Goal: Task Accomplishment & Management: Use online tool/utility

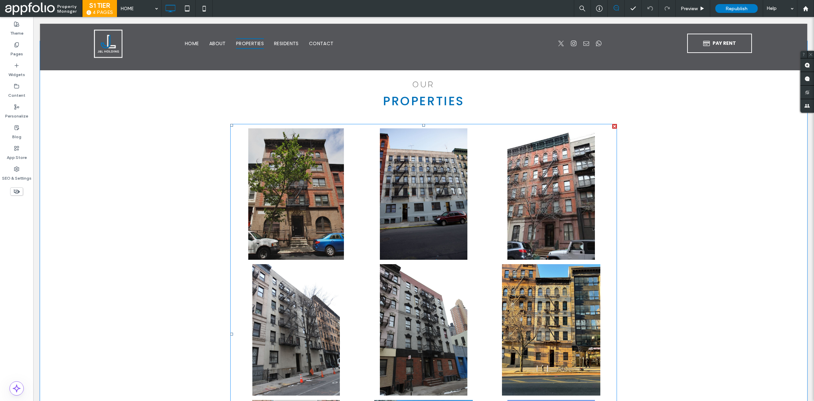
scroll to position [869, 0]
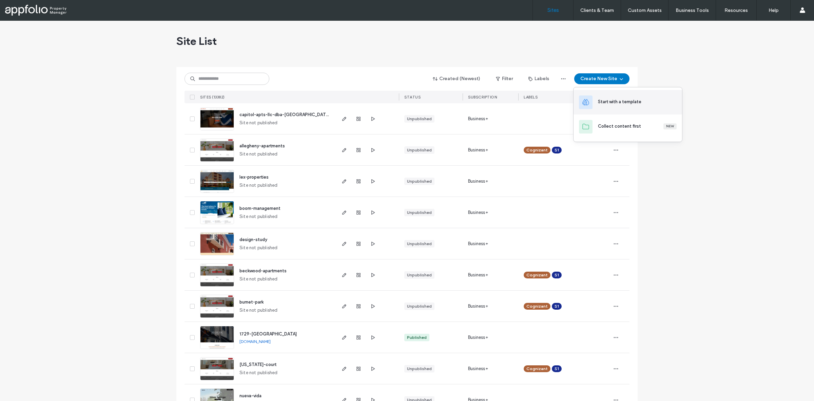
click at [625, 99] on div "Start with a template" at bounding box center [619, 101] width 43 height 7
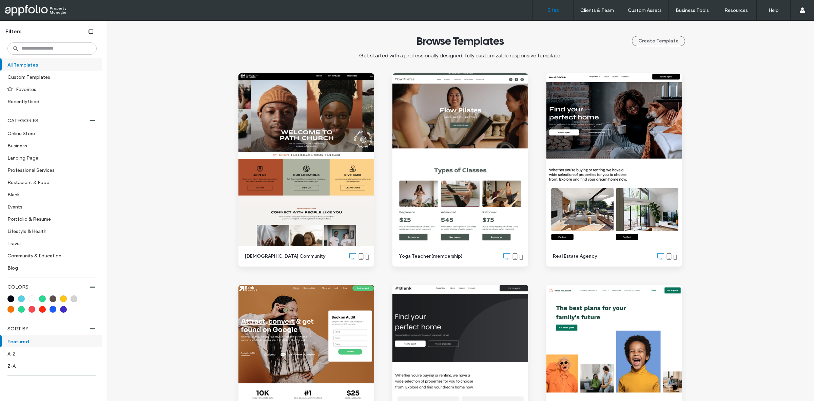
click at [551, 4] on link "Sites" at bounding box center [553, 10] width 40 height 20
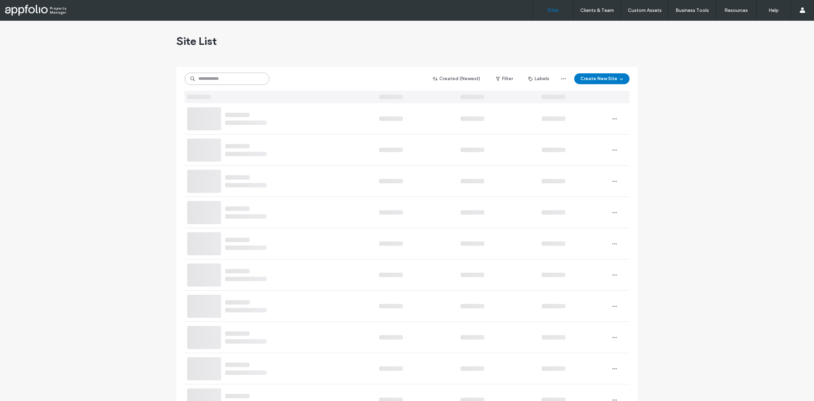
click at [245, 78] on input at bounding box center [227, 79] width 85 height 12
paste input "**********"
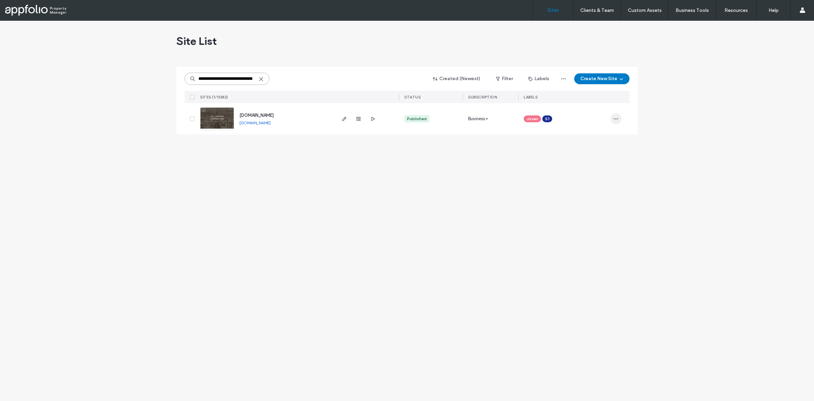
type input "**********"
click at [619, 119] on span "button" at bounding box center [616, 118] width 11 height 11
click at [511, 160] on div "**********" at bounding box center [407, 211] width 814 height 380
click at [563, 80] on icon "button" at bounding box center [563, 78] width 5 height 5
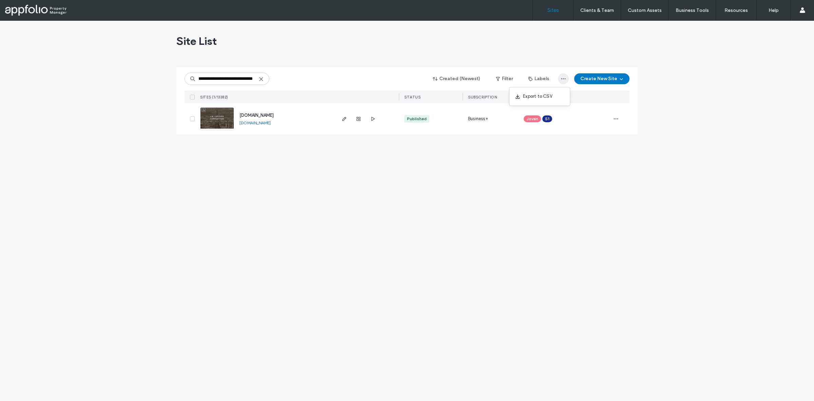
click at [563, 80] on icon "button" at bounding box center [563, 78] width 5 height 5
click at [615, 117] on icon "button" at bounding box center [615, 118] width 5 height 5
click at [561, 79] on span "button" at bounding box center [563, 78] width 11 height 11
click at [262, 115] on span "www.jlholding.com" at bounding box center [257, 115] width 34 height 5
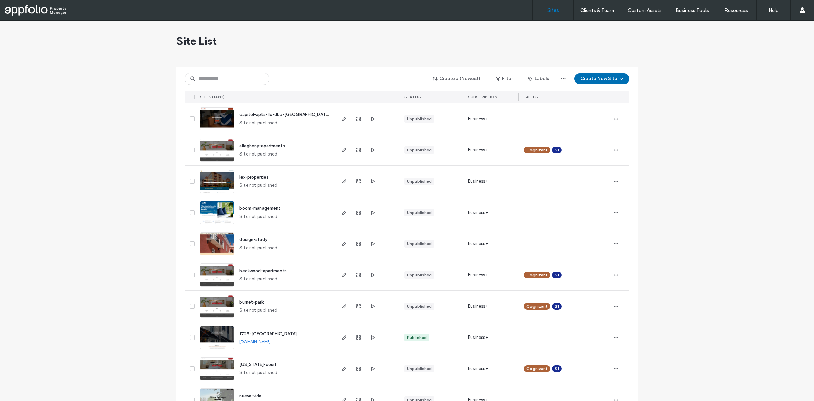
click at [596, 77] on button "Create New Site" at bounding box center [601, 78] width 55 height 11
click at [621, 110] on div "Start with a template" at bounding box center [628, 102] width 109 height 24
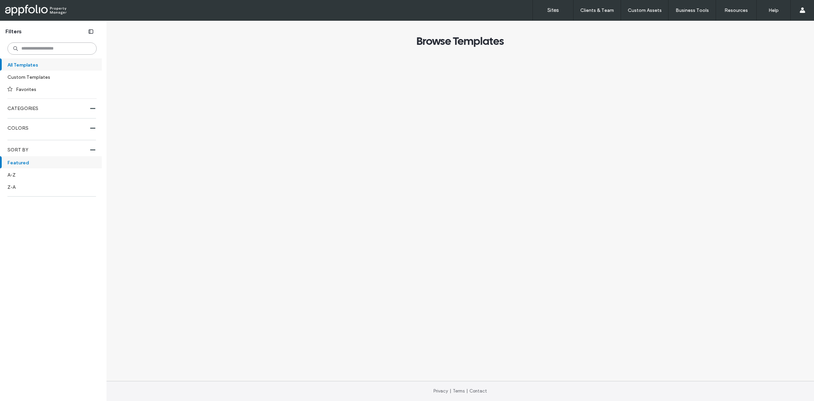
click at [59, 50] on input at bounding box center [51, 48] width 89 height 12
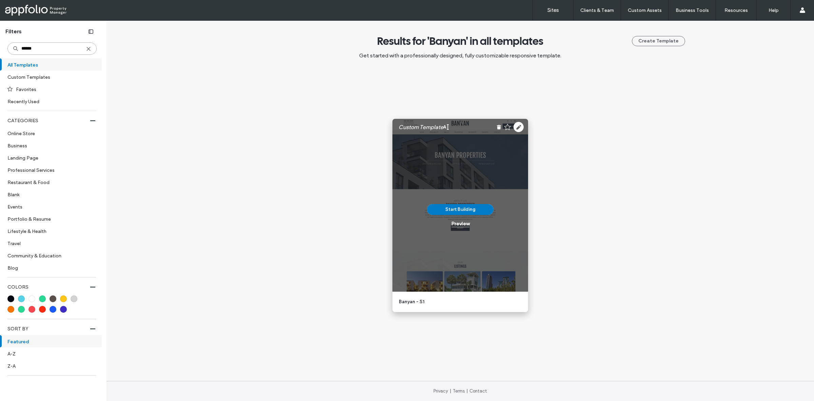
type input "******"
click at [462, 223] on div "Preview" at bounding box center [461, 224] width 18 height 6
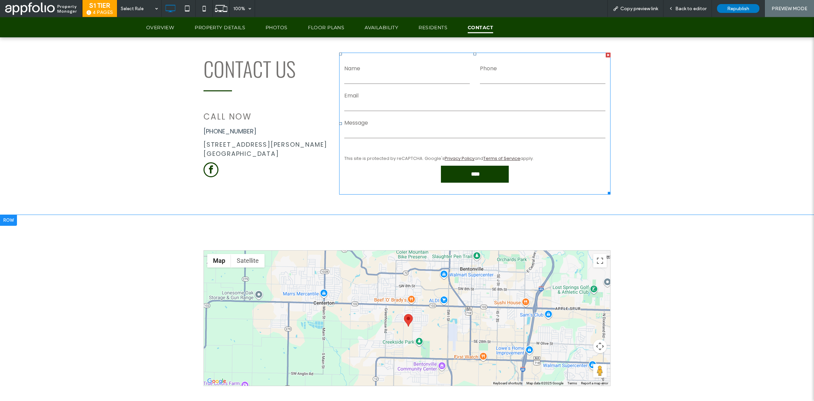
scroll to position [2504, 0]
click at [698, 4] on div "Back to editor" at bounding box center [688, 8] width 49 height 17
click at [695, 7] on span "Back to editor" at bounding box center [691, 9] width 31 height 6
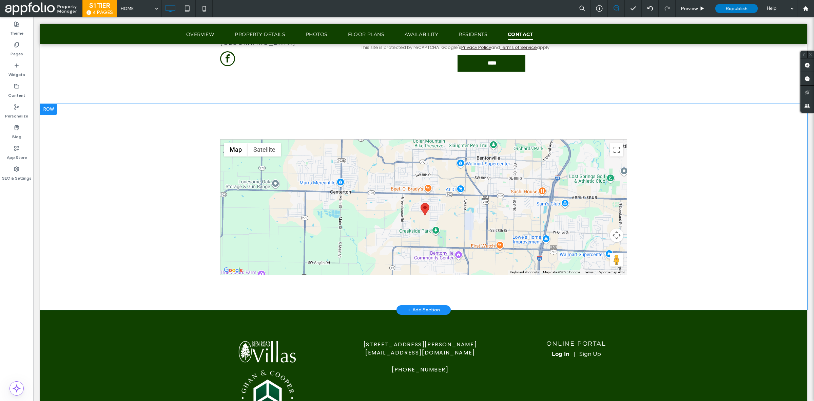
scroll to position [2623, 0]
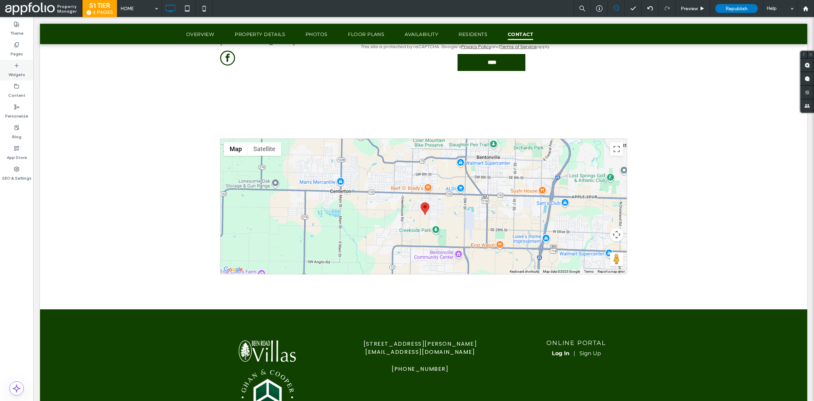
click at [29, 71] on div "Widgets" at bounding box center [16, 70] width 33 height 21
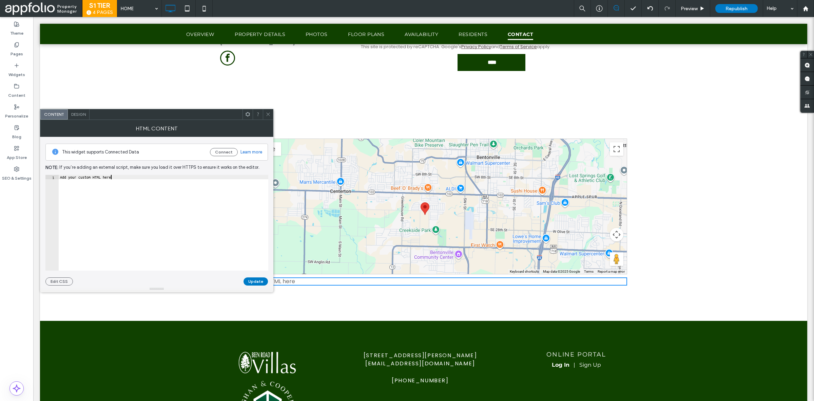
click at [158, 202] on div "Add your custom HTML here" at bounding box center [164, 227] width 210 height 104
paste textarea "**********"
click at [109, 174] on div "**********" at bounding box center [156, 211] width 223 height 149
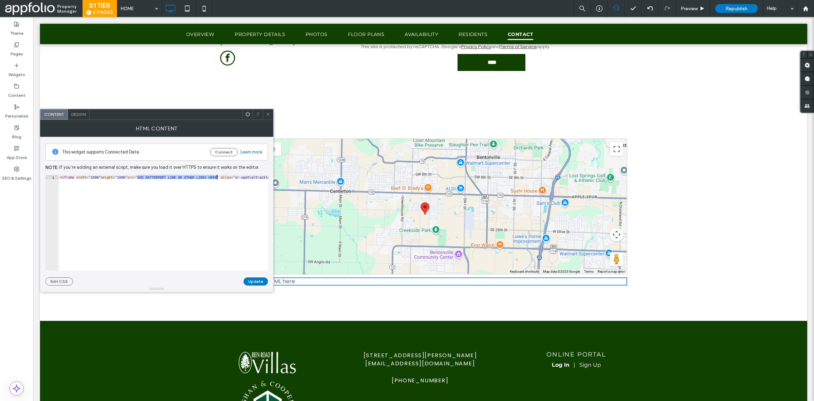
paste textarea "**********"
type textarea "**********"
click at [259, 282] on button "Update" at bounding box center [256, 281] width 24 height 8
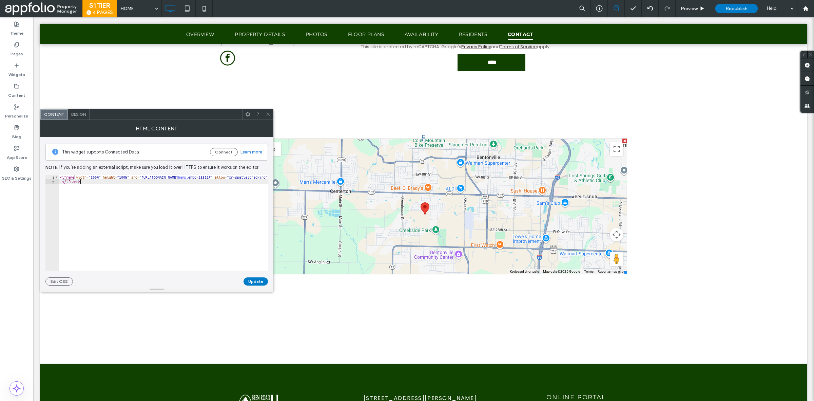
click at [204, 191] on div "< iframe width = "100%" height = "100%" src = "https://www.google.com/maps/d/u/…" at bounding box center [224, 227] width 330 height 104
paste textarea "Cursor at row 2"
type textarea "**********"
click at [252, 280] on button "Update" at bounding box center [256, 281] width 24 height 8
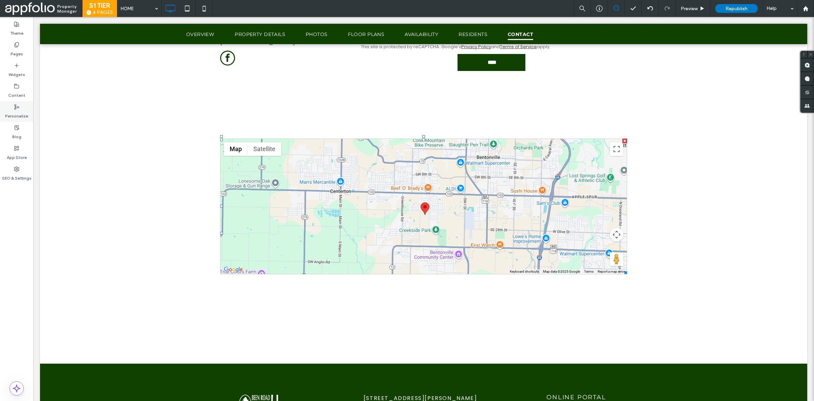
drag, startPoint x: 2, startPoint y: 103, endPoint x: 126, endPoint y: 15, distance: 152.3
click at [2, 103] on div "Personalize" at bounding box center [16, 111] width 33 height 21
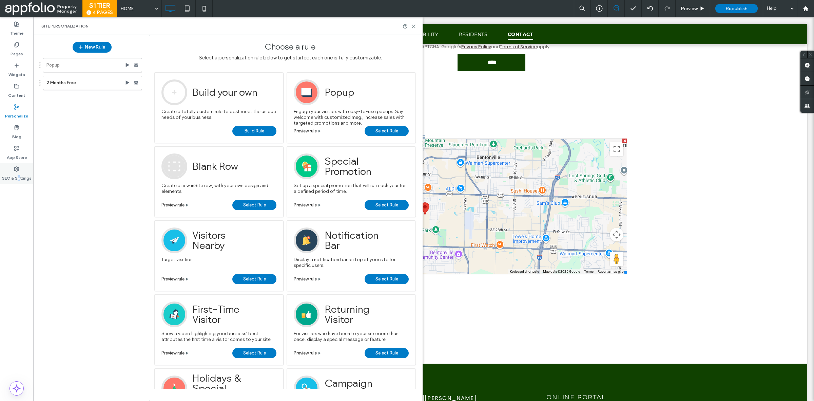
click at [19, 182] on div "SEO & Settings" at bounding box center [16, 173] width 33 height 21
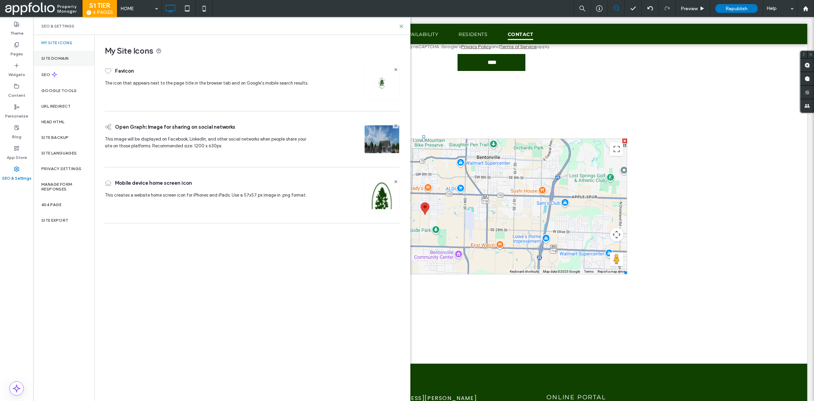
click at [75, 53] on div "Site Domain" at bounding box center [63, 59] width 61 height 16
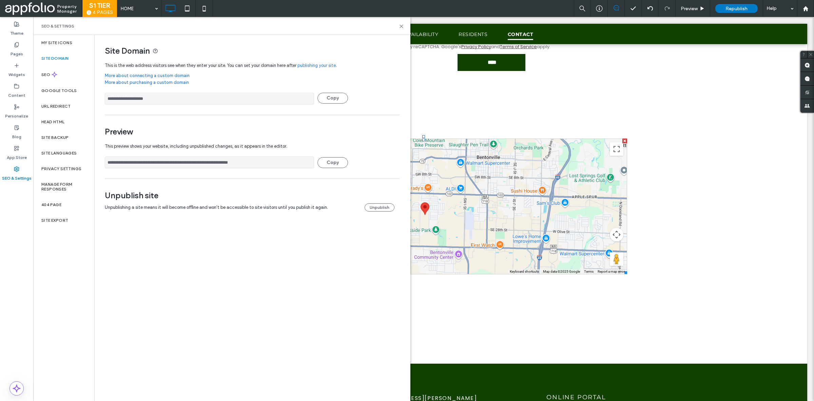
click at [228, 99] on input "**********" at bounding box center [209, 99] width 209 height 12
click at [336, 93] on div "**********" at bounding box center [252, 100] width 295 height 22
click at [336, 96] on button "Copy" at bounding box center [333, 98] width 31 height 11
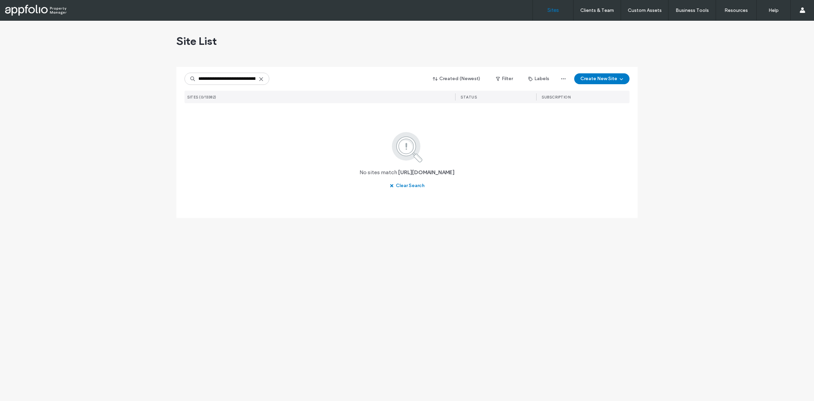
scroll to position [0, 163]
type input "**********"
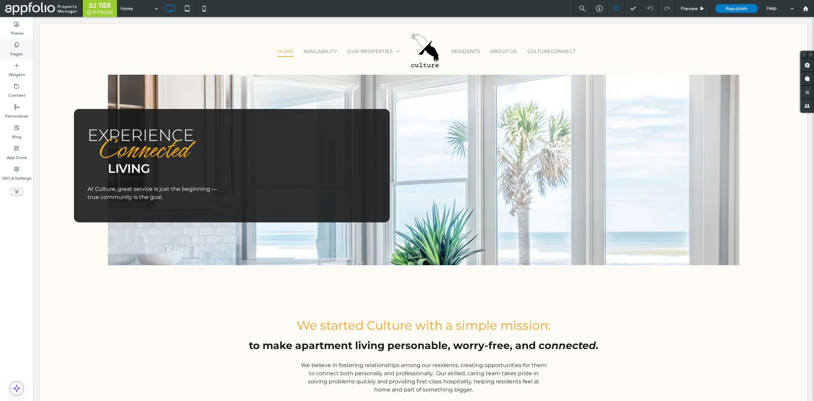
click at [25, 56] on div "Pages" at bounding box center [16, 49] width 33 height 21
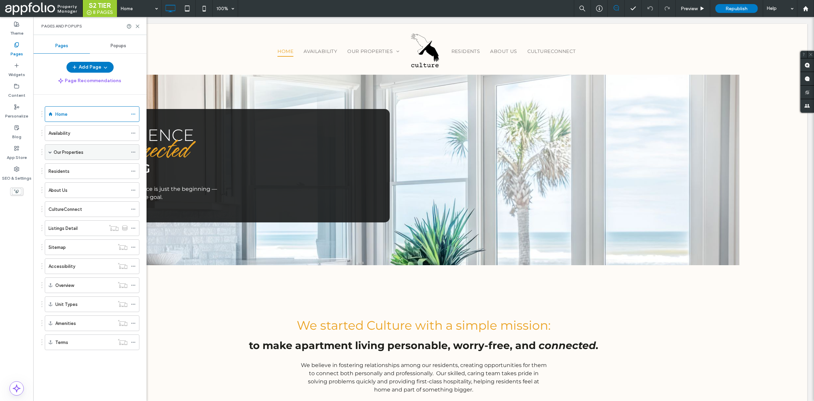
click at [50, 152] on span at bounding box center [50, 151] width 3 height 3
click at [71, 174] on div "Property Page Template" at bounding box center [89, 167] width 58 height 15
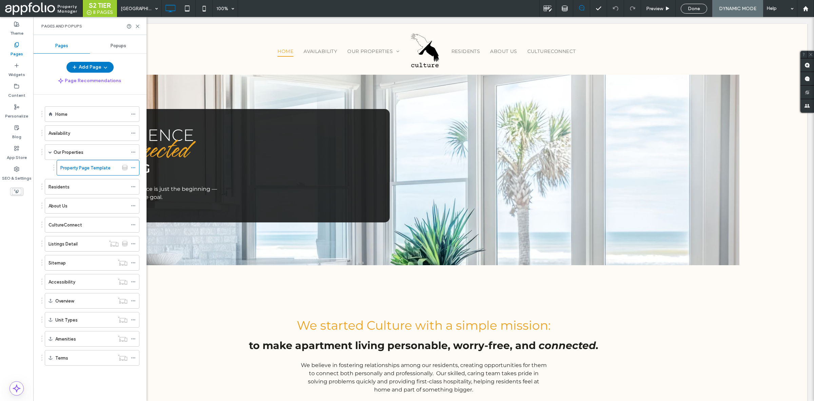
click at [152, 7] on div at bounding box center [407, 200] width 814 height 401
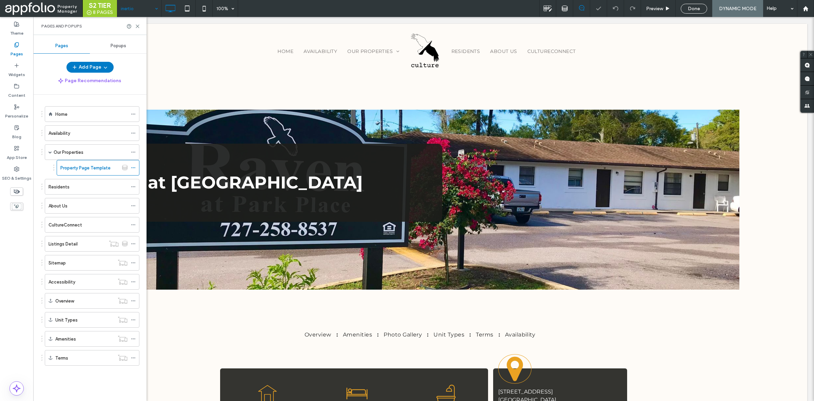
click at [134, 25] on div at bounding box center [134, 26] width 14 height 5
click at [138, 25] on icon at bounding box center [137, 26] width 5 height 5
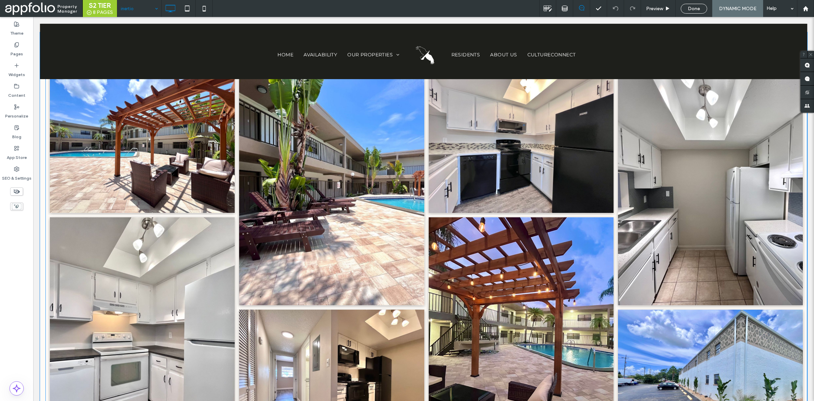
scroll to position [866, 0]
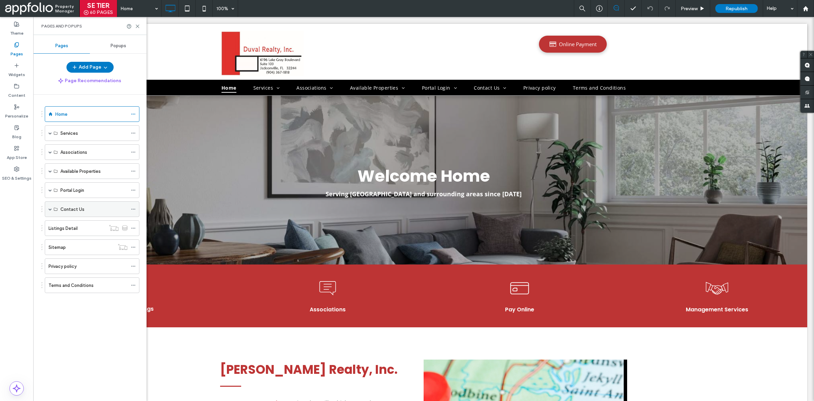
click at [50, 211] on span at bounding box center [50, 208] width 3 height 3
click at [83, 241] on div "Our Team" at bounding box center [93, 240] width 67 height 7
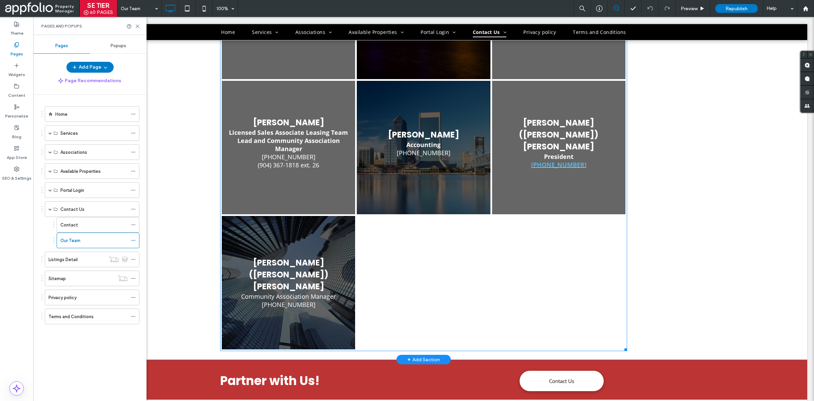
scroll to position [552, 0]
click at [299, 275] on link at bounding box center [288, 281] width 133 height 133
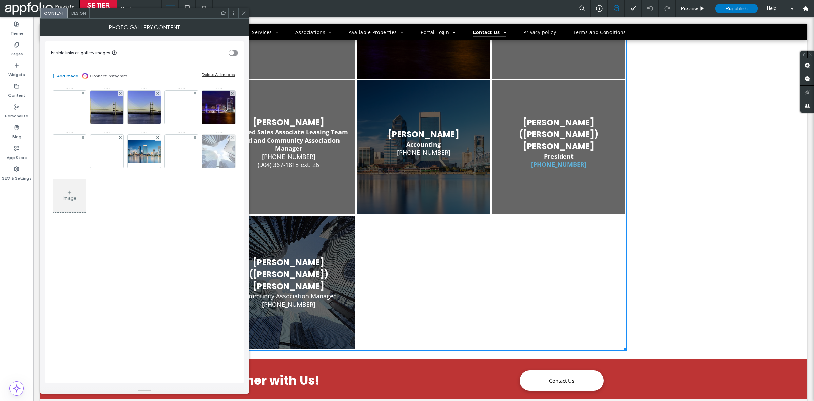
click at [193, 168] on img at bounding box center [219, 151] width 52 height 33
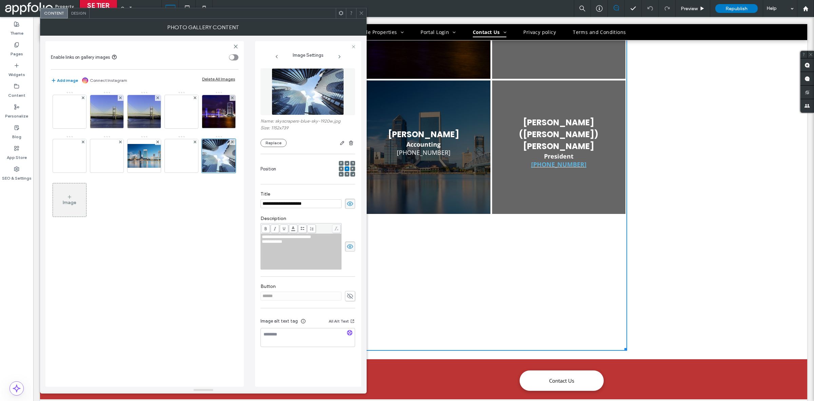
scroll to position [0, 0]
click at [77, 123] on img at bounding box center [69, 111] width 54 height 31
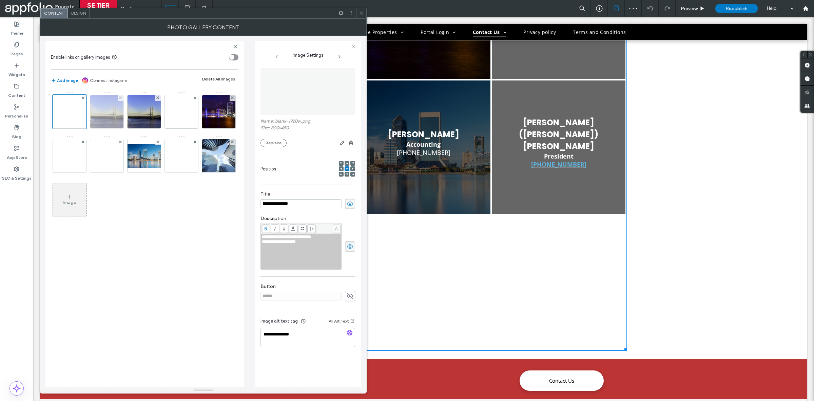
click at [103, 114] on img at bounding box center [107, 111] width 50 height 33
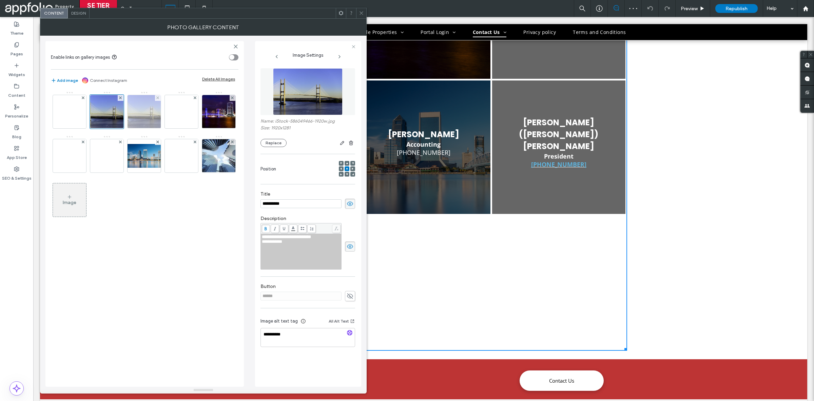
click at [135, 119] on img at bounding box center [144, 111] width 50 height 33
type textarea "**********"
click at [191, 126] on img at bounding box center [181, 111] width 54 height 31
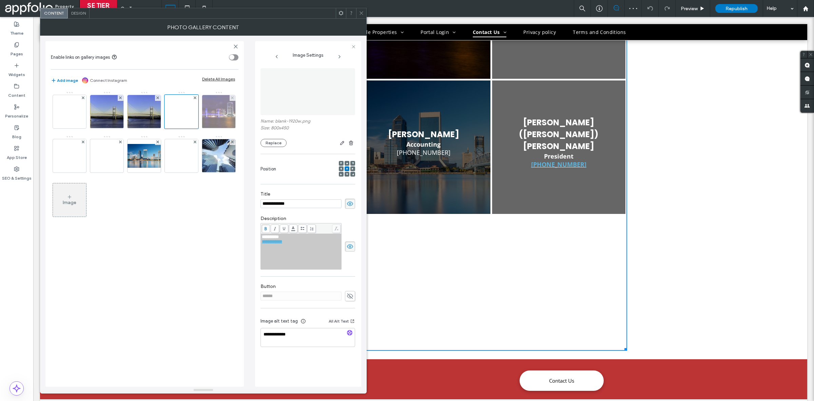
click at [194, 128] on img at bounding box center [219, 111] width 50 height 33
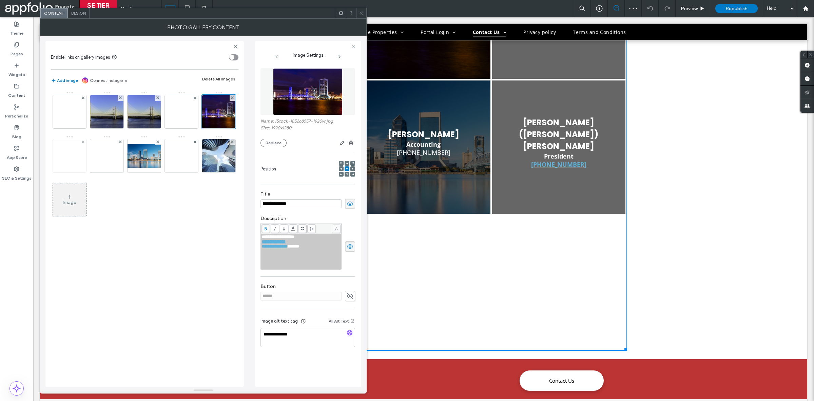
click at [97, 161] on img at bounding box center [69, 155] width 54 height 31
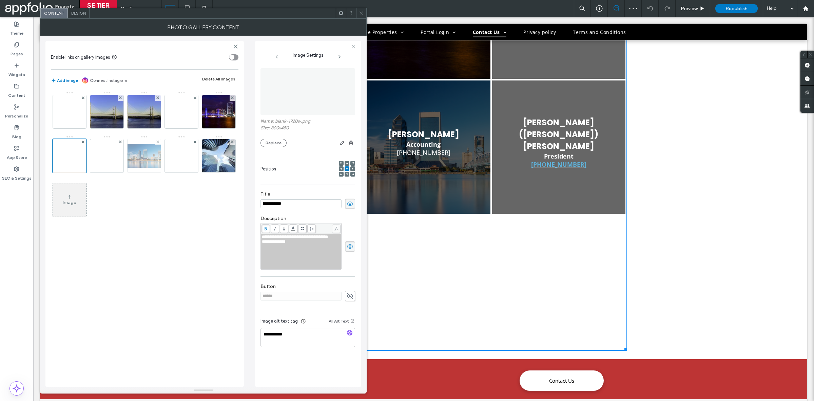
click at [165, 167] on img at bounding box center [144, 156] width 54 height 24
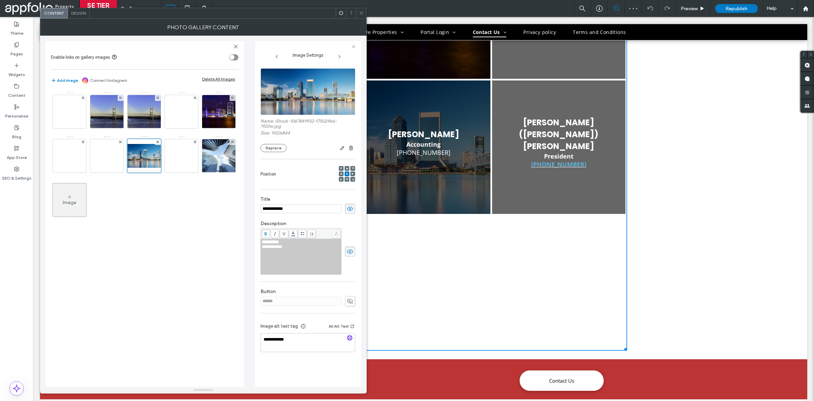
click at [362, 16] on span at bounding box center [361, 13] width 5 height 10
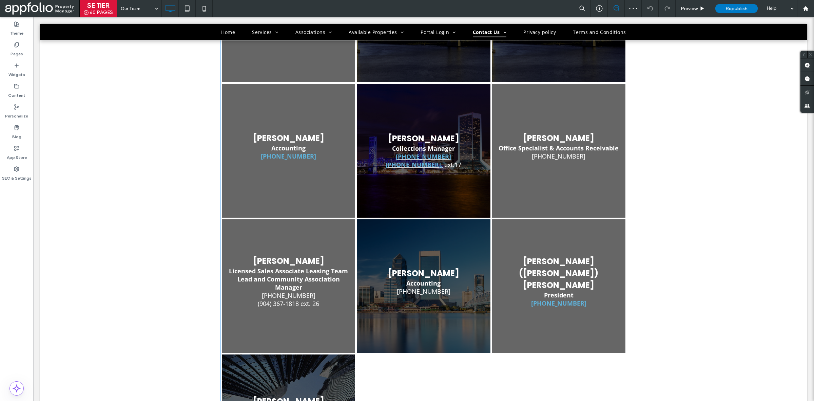
scroll to position [413, 0]
click at [250, 255] on link at bounding box center [288, 286] width 133 height 133
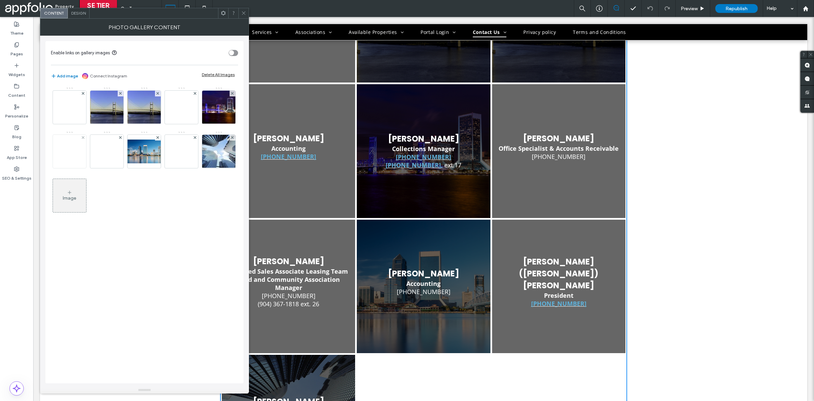
click at [97, 152] on img at bounding box center [69, 151] width 54 height 31
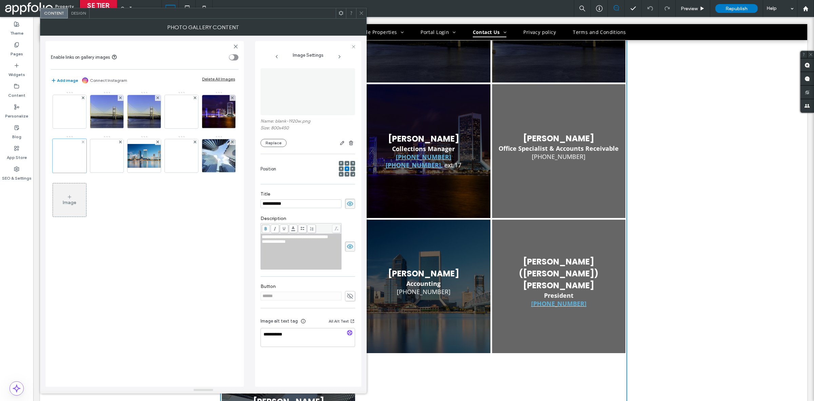
scroll to position [0, 0]
click at [288, 89] on img at bounding box center [308, 91] width 83 height 47
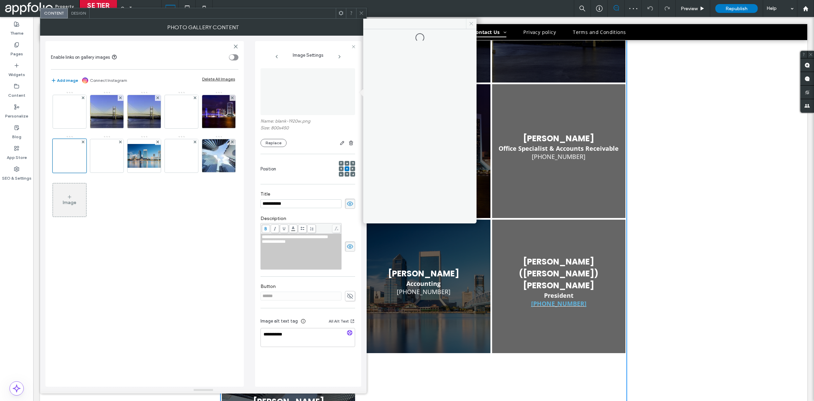
click at [468, 23] on span at bounding box center [471, 24] width 11 height 10
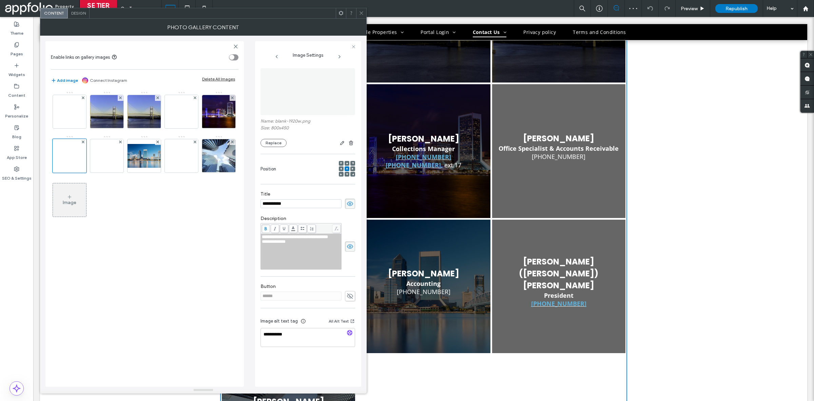
click at [363, 14] on icon at bounding box center [361, 13] width 5 height 5
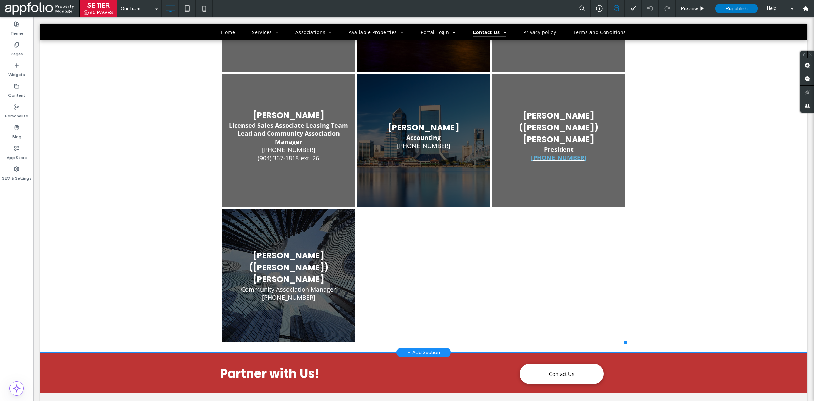
scroll to position [628, 0]
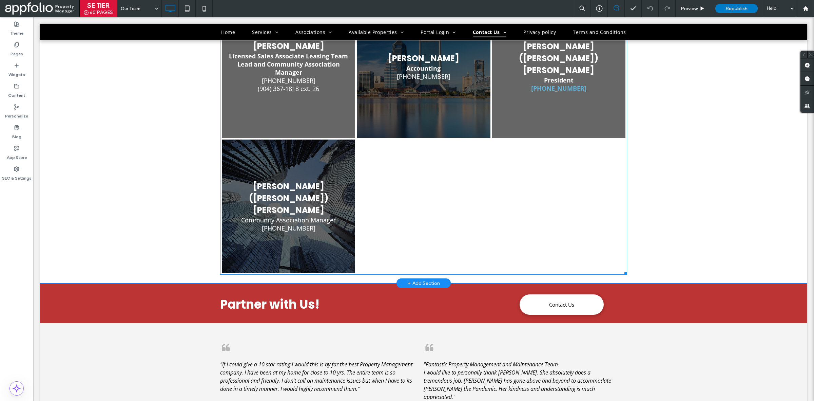
click at [439, 251] on div at bounding box center [423, 205] width 135 height 135
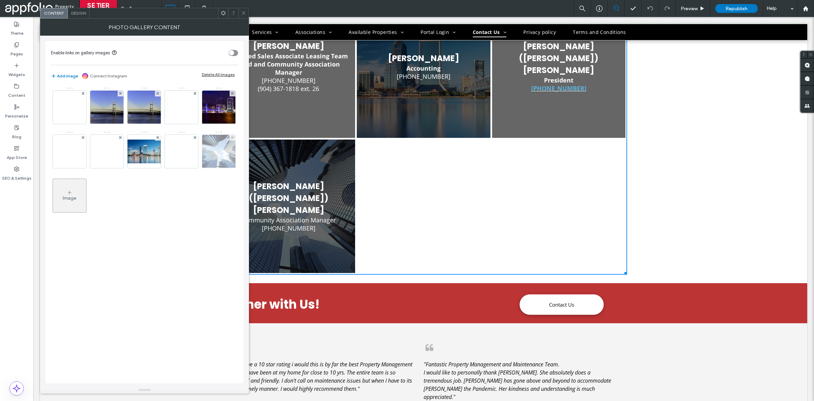
click at [193, 168] on img at bounding box center [219, 151] width 52 height 33
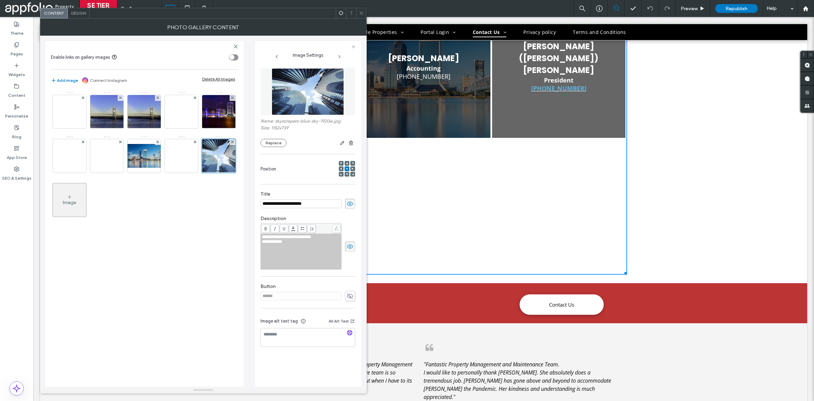
scroll to position [0, 0]
click at [221, 238] on div "Image" at bounding box center [145, 235] width 188 height 295
click at [361, 12] on icon at bounding box center [361, 13] width 5 height 5
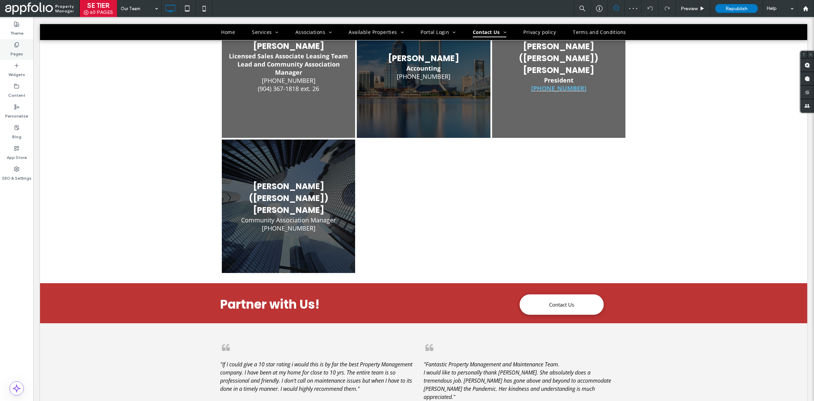
click at [28, 41] on div "Pages" at bounding box center [16, 49] width 33 height 21
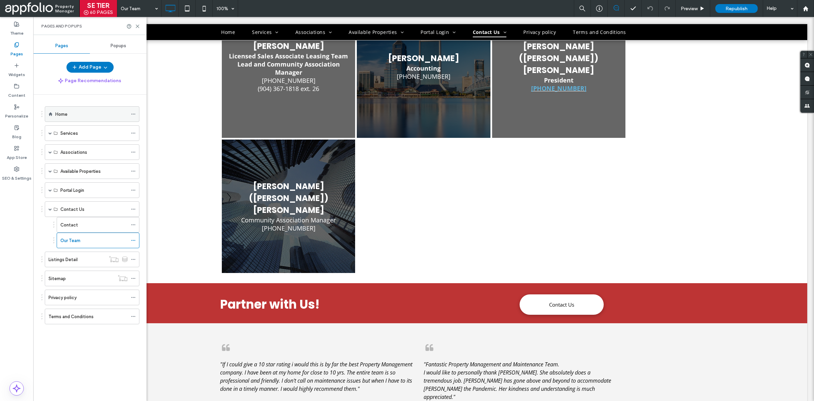
click at [106, 114] on div "Home" at bounding box center [91, 114] width 72 height 7
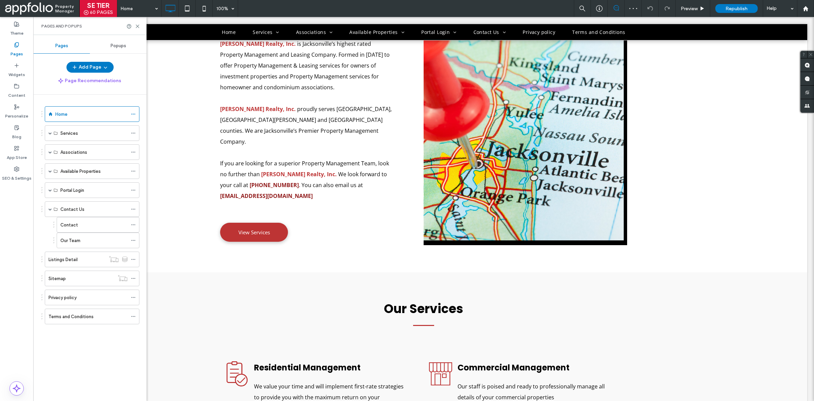
scroll to position [360, 0]
click at [51, 132] on span at bounding box center [50, 132] width 3 height 3
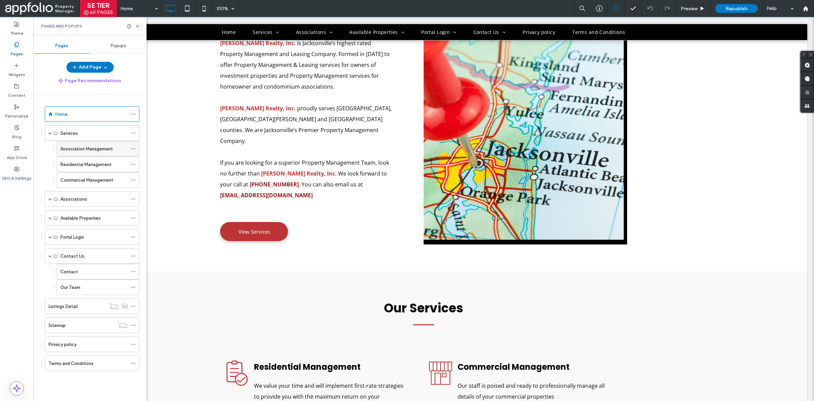
click at [73, 151] on label "Association Management" at bounding box center [86, 149] width 53 height 12
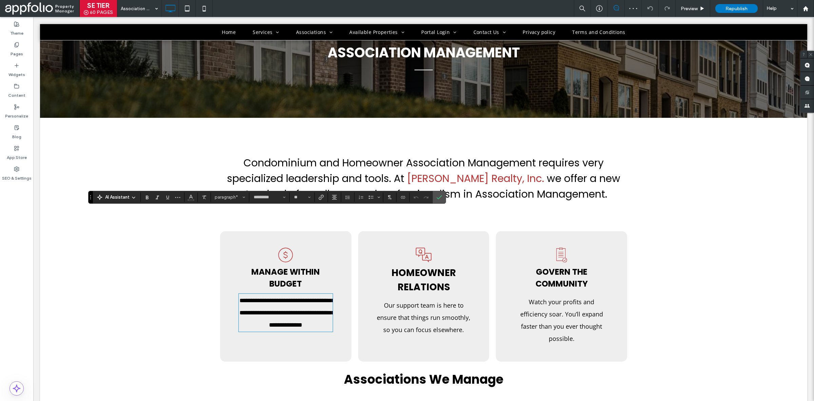
scroll to position [100, 0]
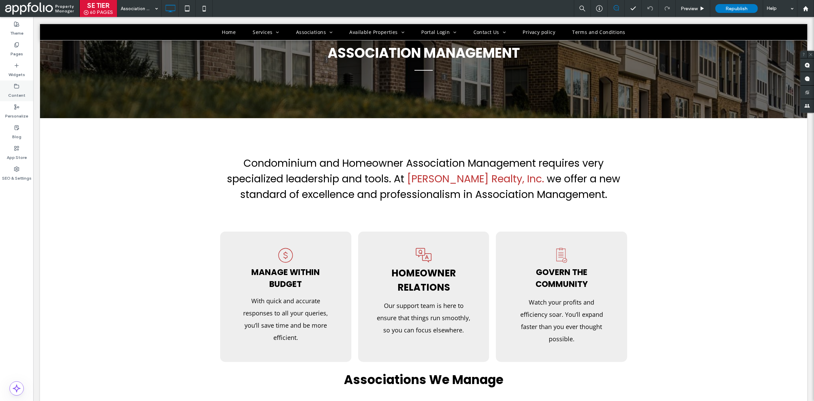
drag, startPoint x: 12, startPoint y: 54, endPoint x: 17, endPoint y: 84, distance: 30.0
click at [12, 54] on label "Pages" at bounding box center [17, 53] width 13 height 10
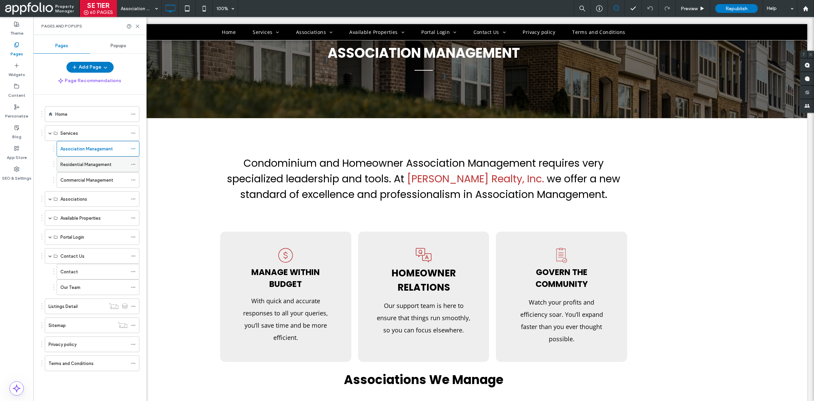
click at [83, 167] on label "Residential Management" at bounding box center [85, 164] width 51 height 12
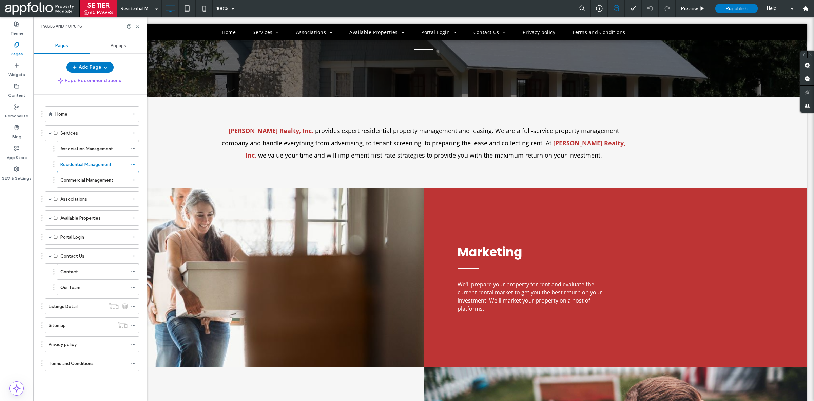
scroll to position [126, 0]
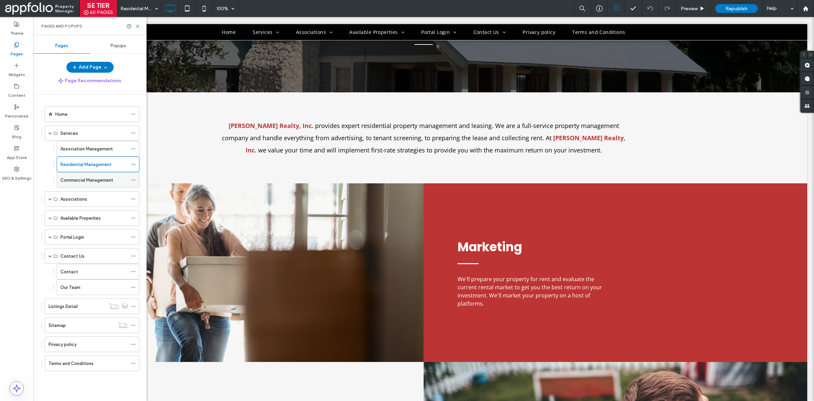
click at [88, 184] on label "Commercial Management" at bounding box center [86, 180] width 53 height 12
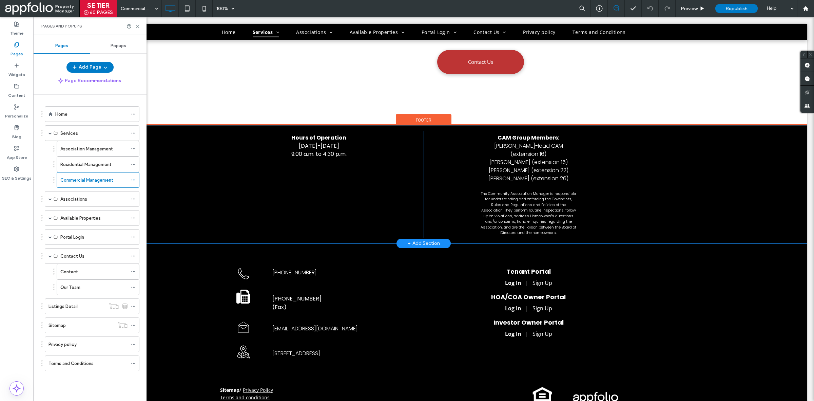
scroll to position [604, 0]
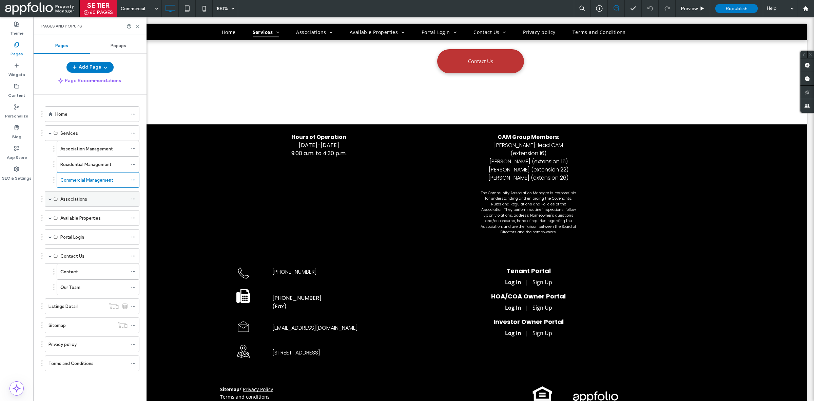
click at [49, 199] on span at bounding box center [50, 198] width 3 height 3
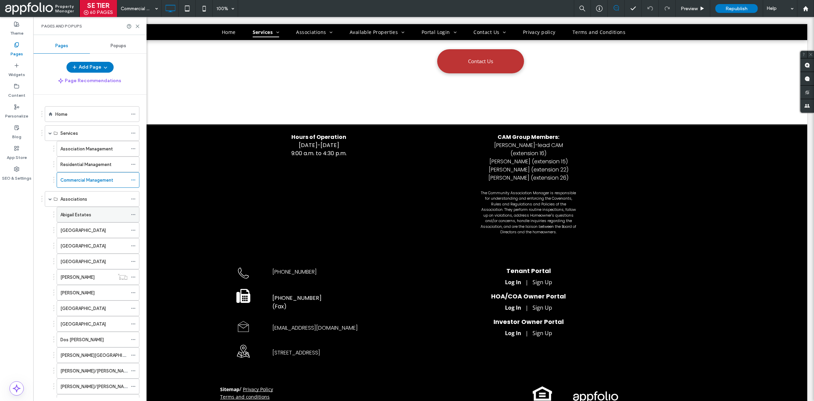
click at [81, 213] on label "Abigail Estates" at bounding box center [75, 215] width 31 height 12
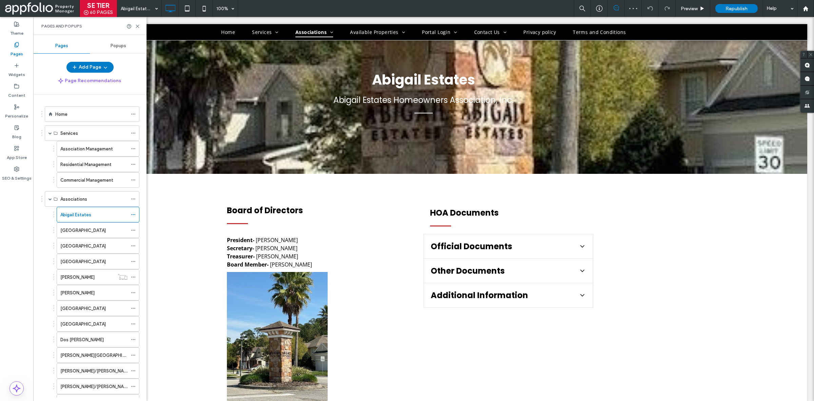
scroll to position [106, 0]
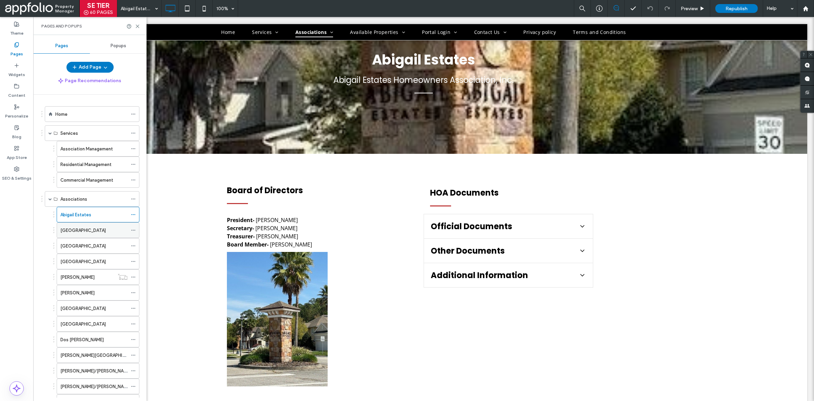
click at [91, 233] on label "Ambridge Cove" at bounding box center [82, 230] width 45 height 12
click at [89, 247] on div "Arbor Forest" at bounding box center [93, 245] width 67 height 7
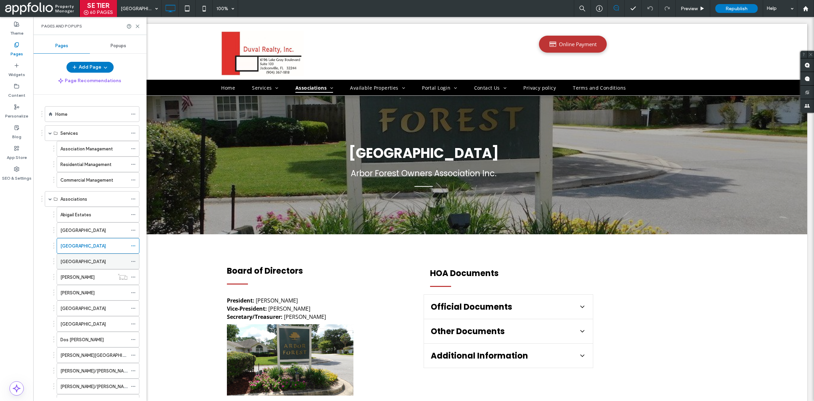
scroll to position [26, 0]
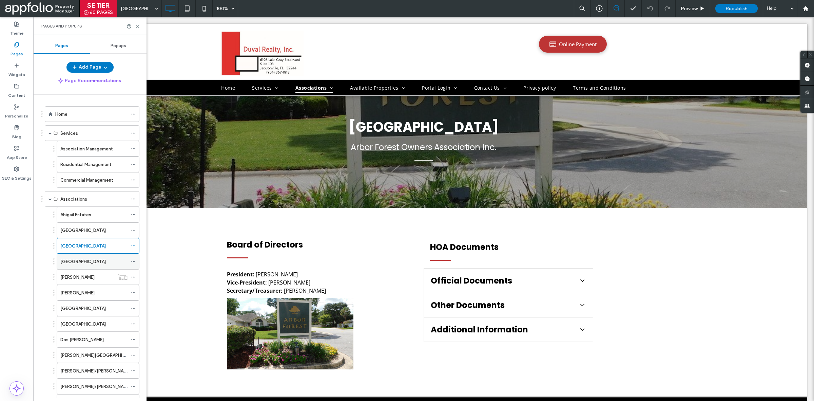
click at [99, 260] on div "Capitol Park East" at bounding box center [93, 261] width 67 height 7
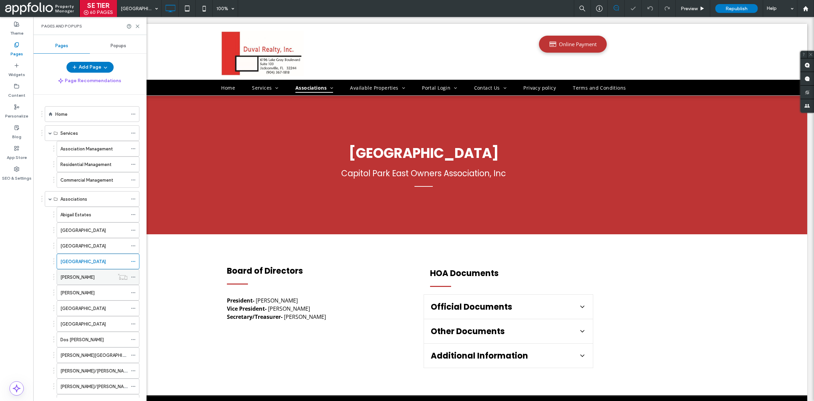
click at [99, 276] on div "Cameron Pointe" at bounding box center [87, 276] width 54 height 7
click at [99, 295] on div "Christabel" at bounding box center [93, 292] width 67 height 7
click at [95, 308] on div "College Center" at bounding box center [93, 308] width 67 height 7
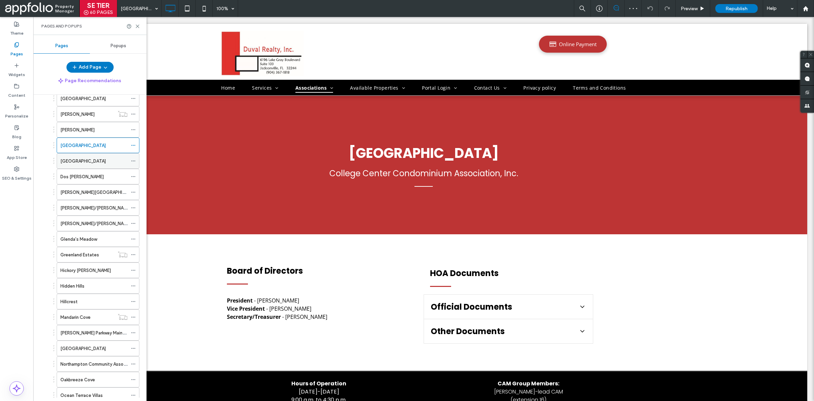
scroll to position [163, 0]
click at [92, 168] on div "Dames Point Cove" at bounding box center [93, 160] width 67 height 15
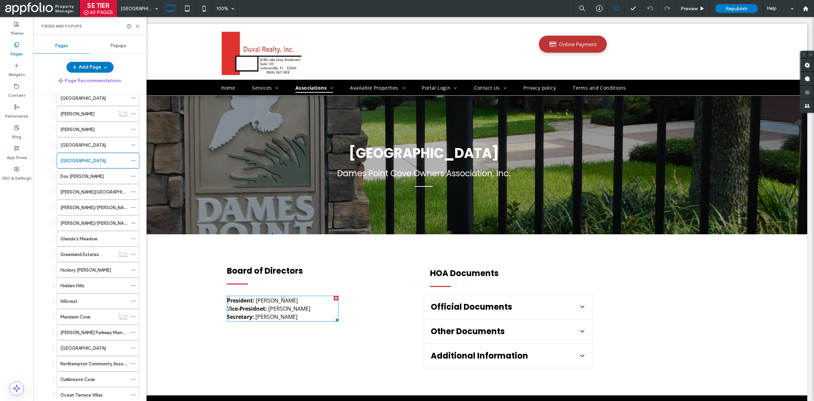
click at [298, 308] on span "Dave George" at bounding box center [289, 308] width 42 height 7
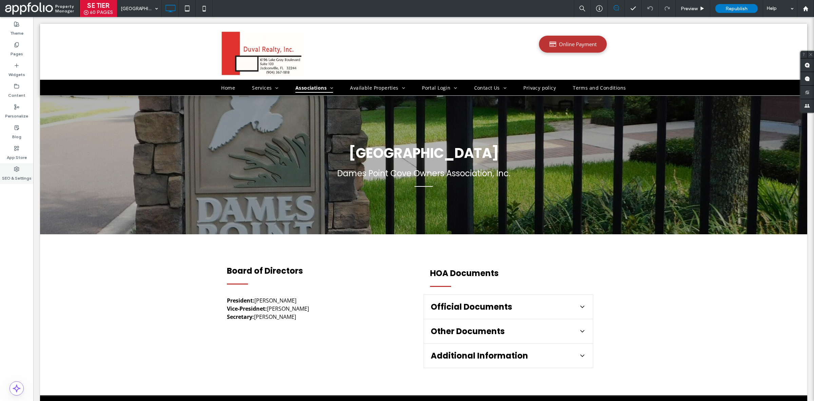
click at [17, 177] on label "SEO & Settings" at bounding box center [17, 177] width 30 height 10
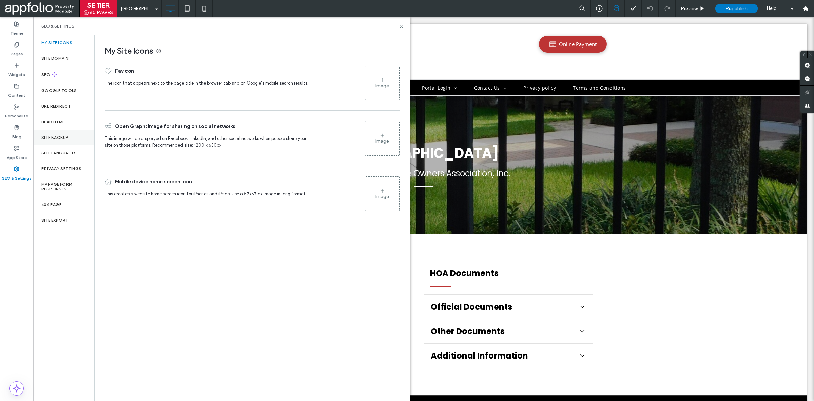
click at [65, 141] on div "Site Backup" at bounding box center [63, 138] width 61 height 16
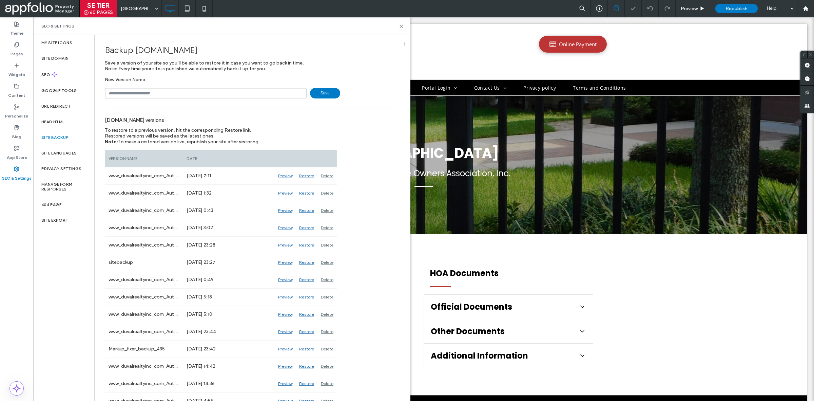
click at [194, 91] on input "text" at bounding box center [206, 93] width 202 height 11
click at [317, 89] on span "Save" at bounding box center [325, 93] width 30 height 11
click at [261, 88] on input "**********" at bounding box center [206, 93] width 202 height 11
type input "**********"
click at [321, 98] on span "Save" at bounding box center [325, 93] width 30 height 11
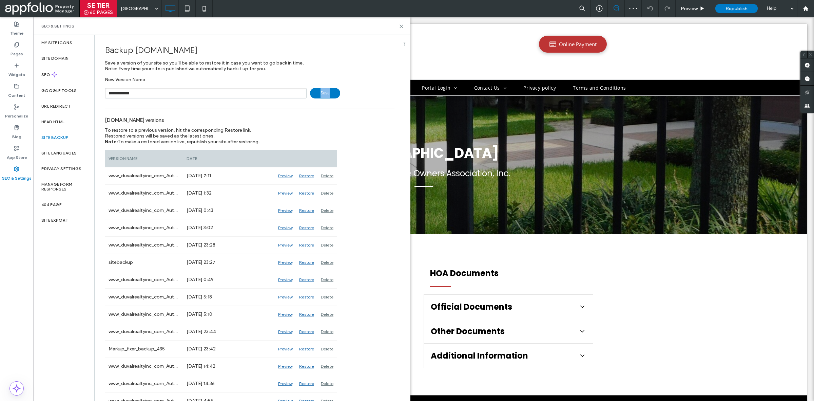
click at [321, 98] on span "Save" at bounding box center [325, 93] width 30 height 11
click at [325, 91] on div "**********" at bounding box center [250, 93] width 290 height 11
click at [402, 26] on icon at bounding box center [401, 26] width 5 height 5
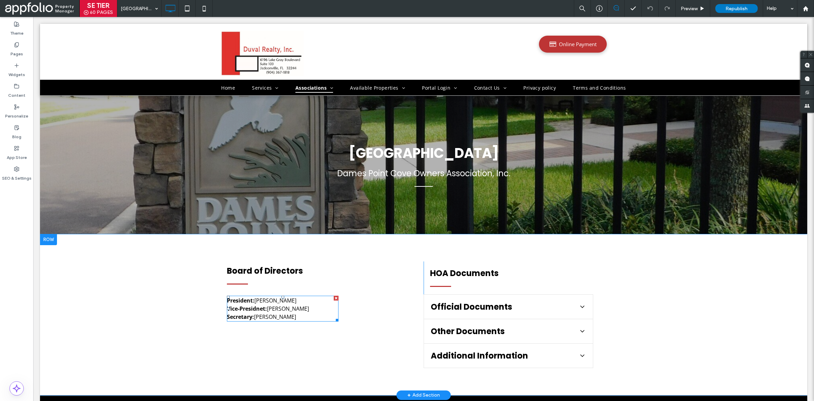
click at [294, 300] on p "President: Dennis Lofton" at bounding box center [283, 300] width 112 height 8
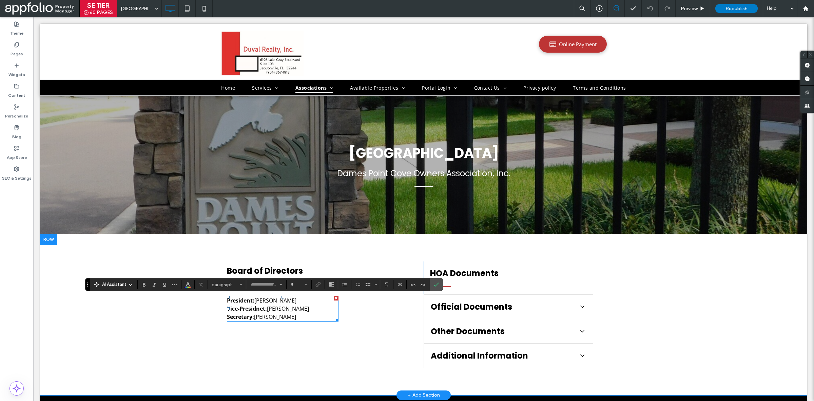
type input "*********"
type input "**"
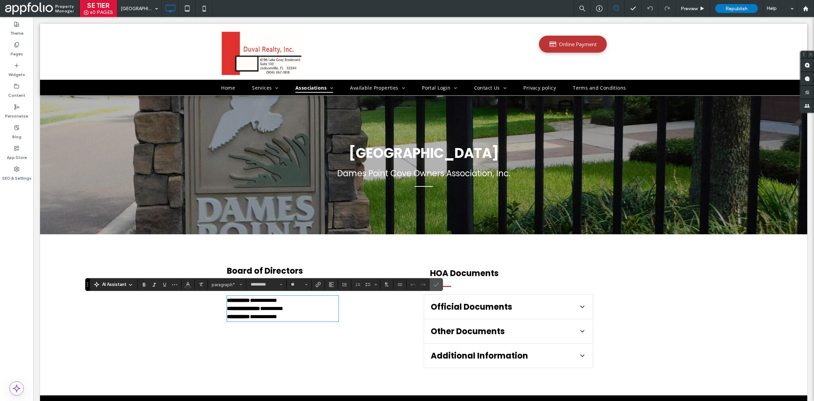
click at [301, 299] on p "**********" at bounding box center [283, 300] width 112 height 8
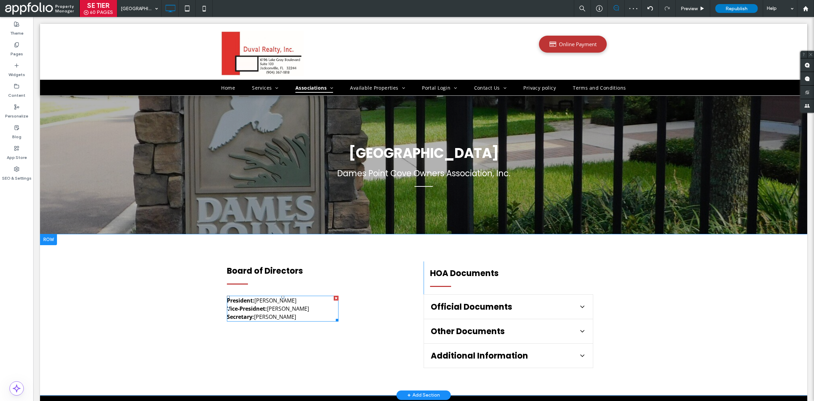
click at [246, 320] on strong "Secretary:" at bounding box center [240, 316] width 27 height 7
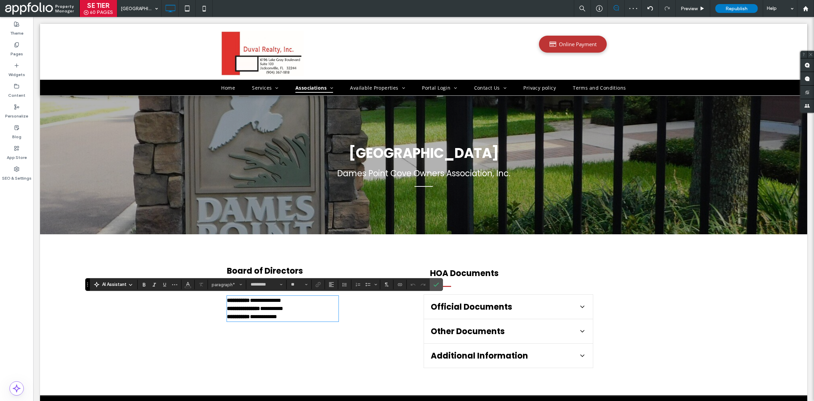
click at [250, 317] on strong "**********" at bounding box center [238, 316] width 23 height 5
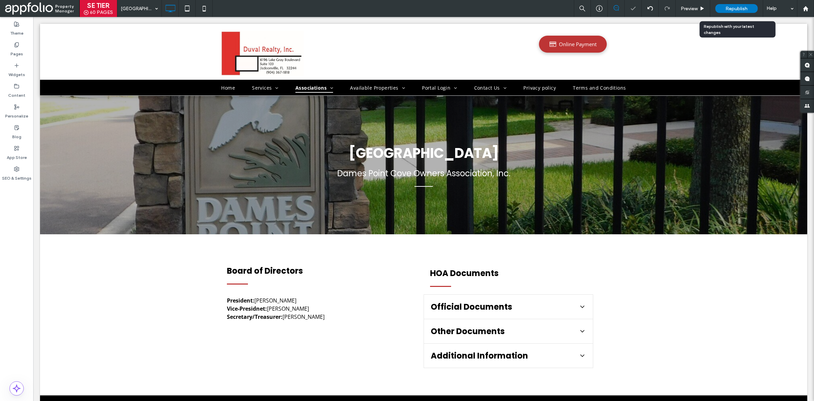
click at [725, 5] on div "Republish" at bounding box center [737, 8] width 42 height 9
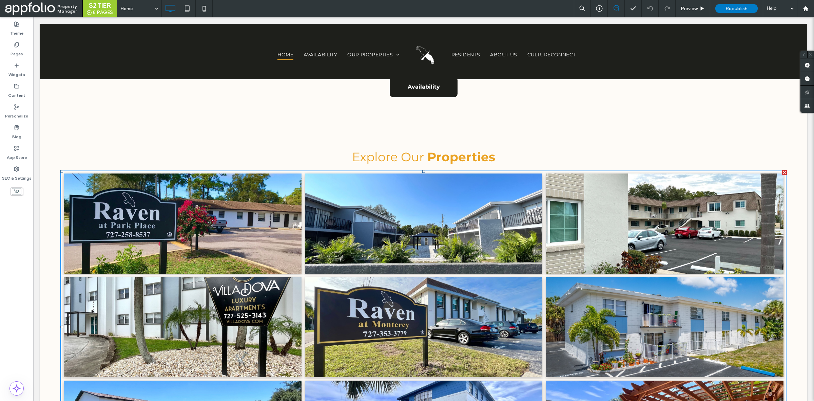
scroll to position [365, 0]
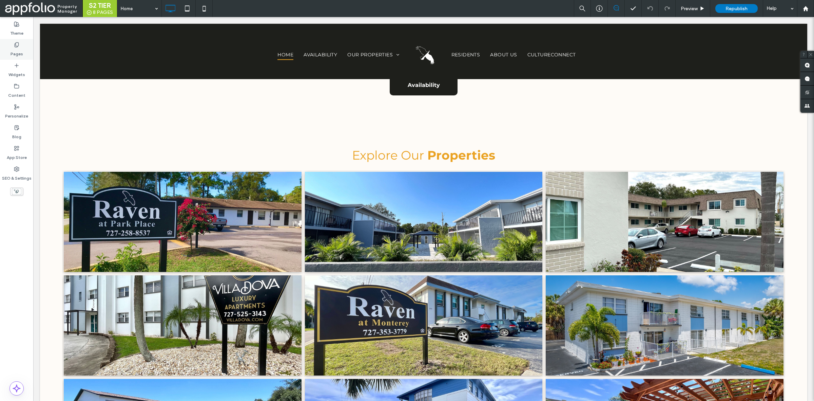
click at [16, 55] on label "Pages" at bounding box center [17, 53] width 13 height 10
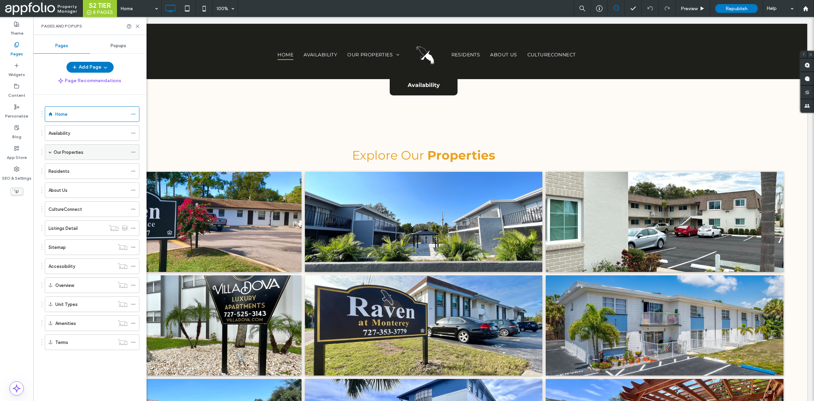
click at [49, 154] on span at bounding box center [50, 151] width 3 height 3
click at [84, 170] on label "Property Page Template" at bounding box center [85, 168] width 50 height 12
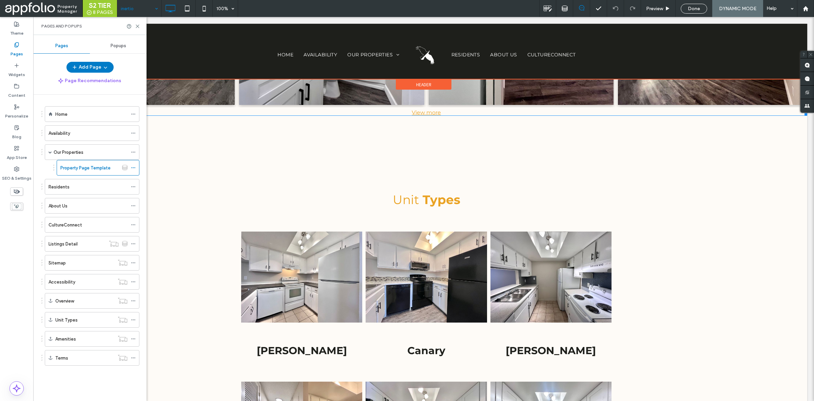
scroll to position [1588, 0]
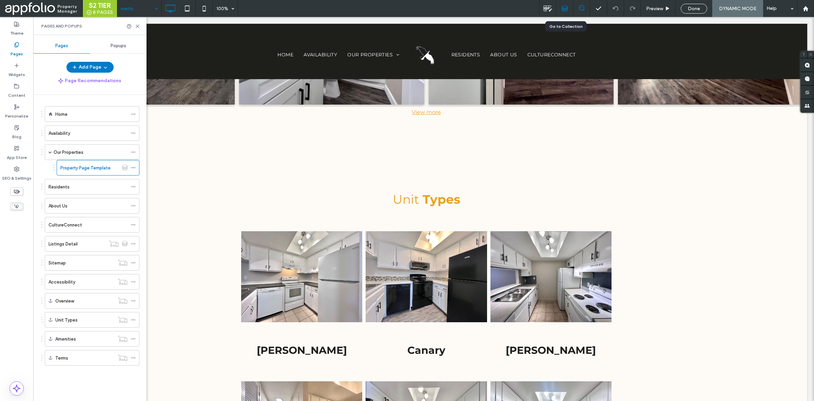
click at [562, 12] on div at bounding box center [564, 8] width 17 height 17
click at [568, 5] on div at bounding box center [564, 8] width 17 height 6
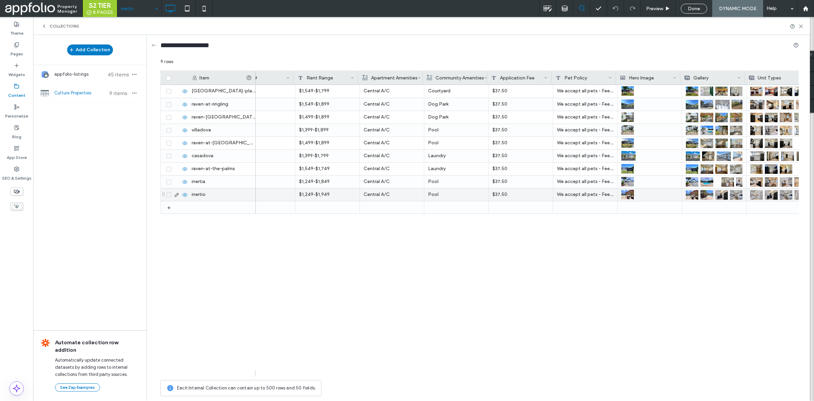
scroll to position [0, 479]
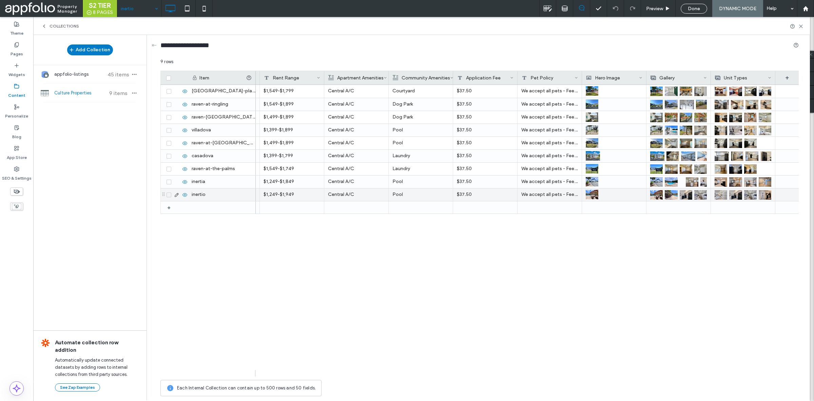
click at [652, 194] on img at bounding box center [656, 195] width 13 height 10
click at [652, 194] on img at bounding box center [657, 195] width 13 height 10
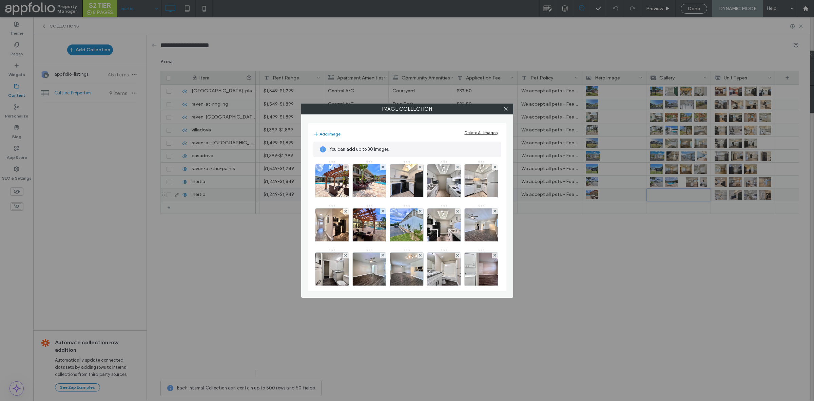
click at [478, 132] on div "Delete All Images" at bounding box center [481, 132] width 33 height 5
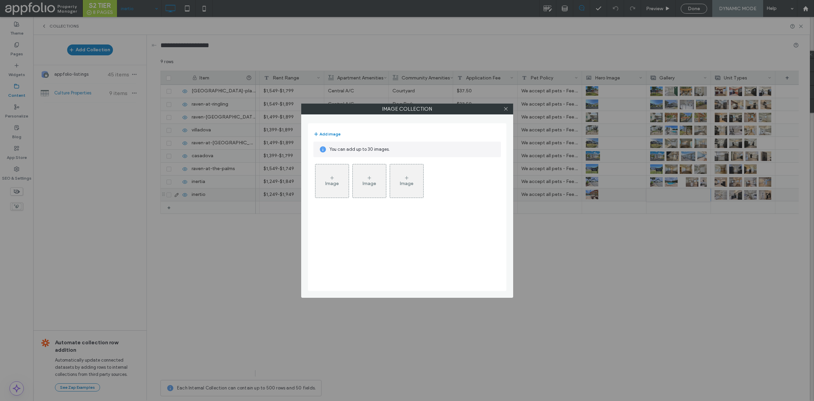
click at [326, 186] on div "Image" at bounding box center [332, 184] width 14 height 6
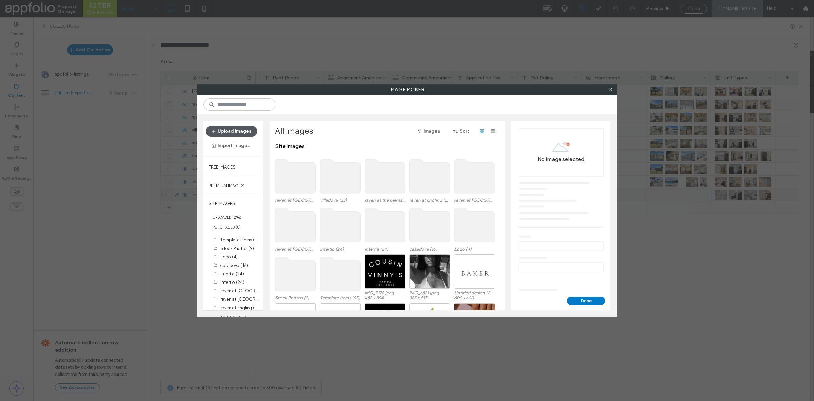
click at [243, 131] on button "Upload Images" at bounding box center [232, 131] width 52 height 11
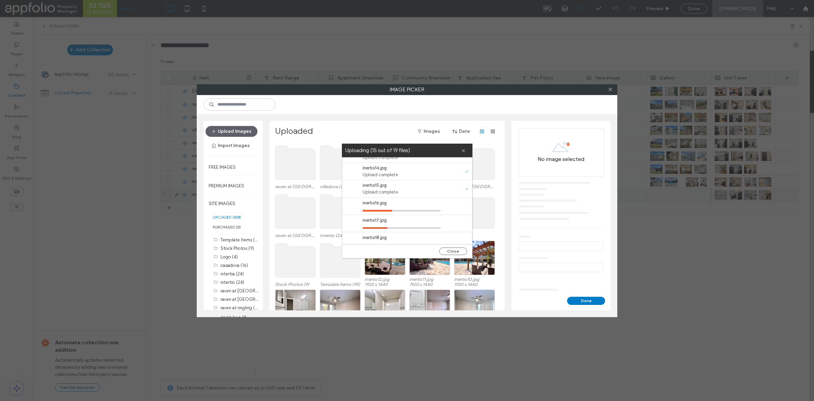
scroll to position [244, 0]
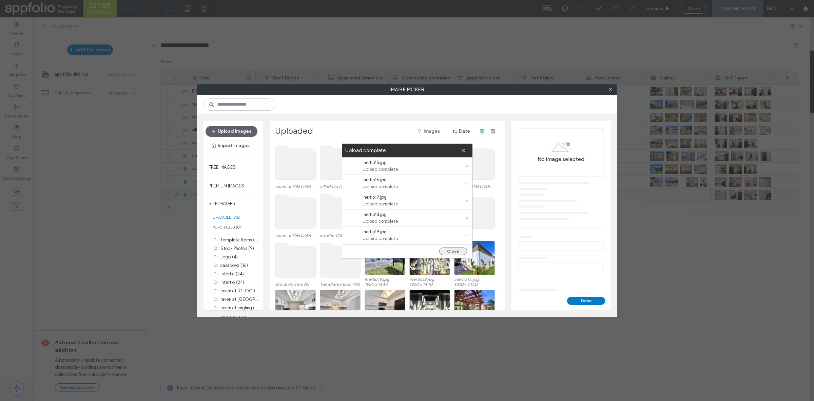
click at [448, 248] on button "Close" at bounding box center [453, 250] width 28 height 7
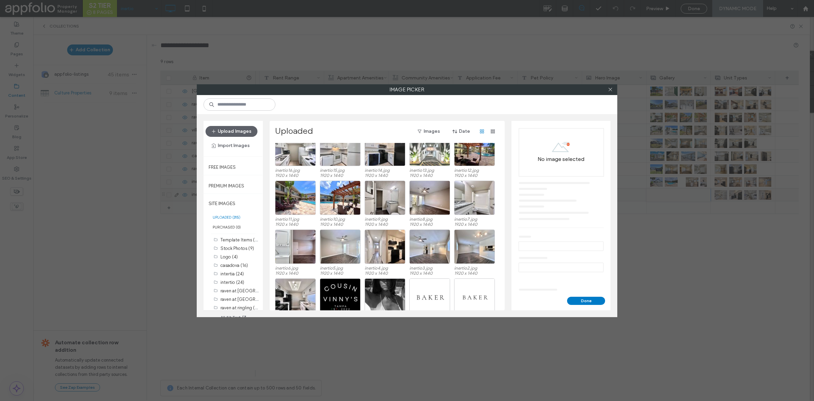
scroll to position [181, 0]
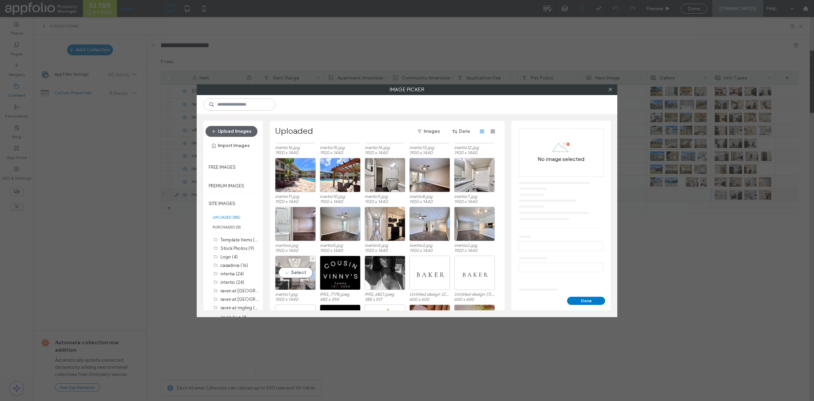
click at [298, 273] on div "Select" at bounding box center [295, 272] width 41 height 34
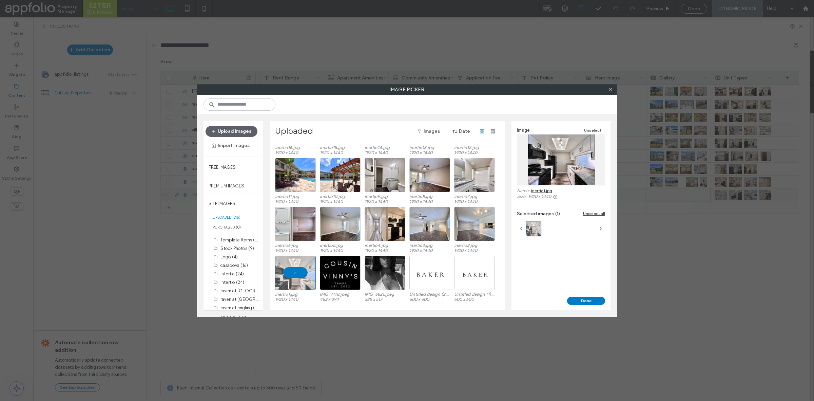
scroll to position [154, 0]
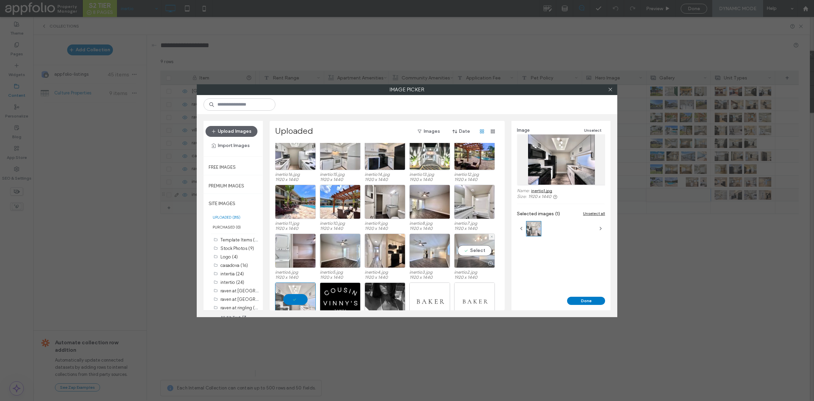
click at [463, 242] on div "Select" at bounding box center [474, 250] width 41 height 34
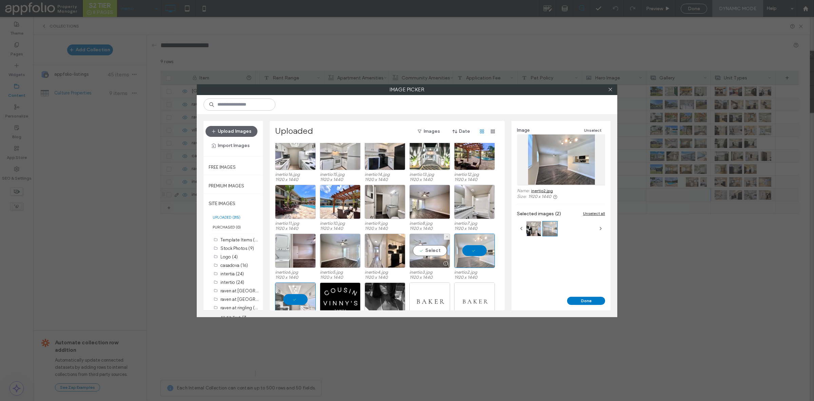
click at [419, 251] on div "Select" at bounding box center [430, 250] width 41 height 34
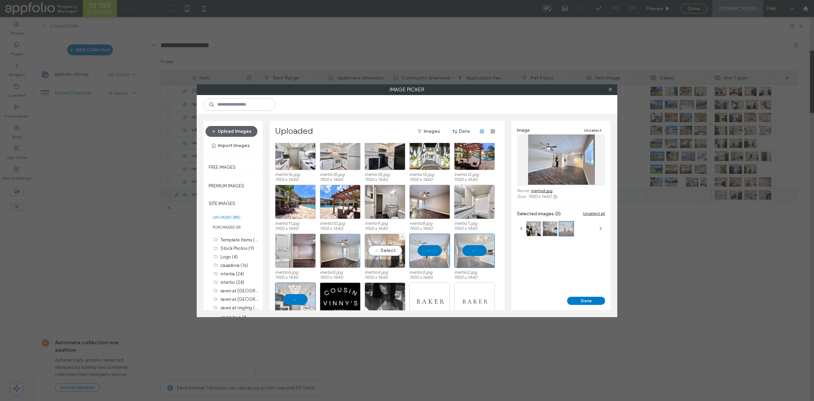
click at [374, 255] on div "Select" at bounding box center [385, 250] width 41 height 34
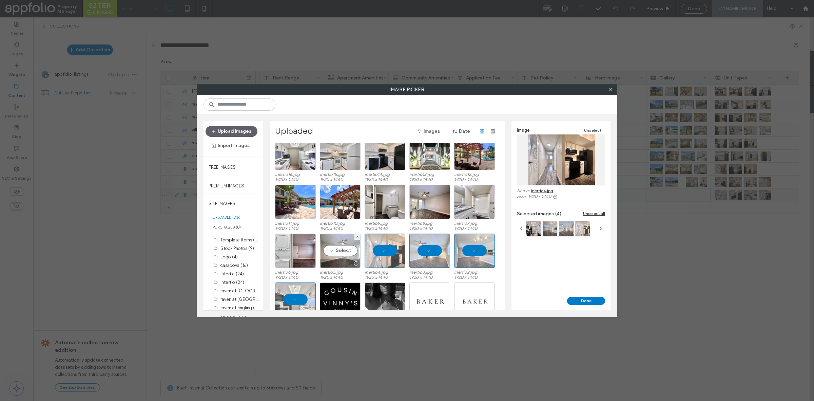
drag, startPoint x: 337, startPoint y: 254, endPoint x: 332, endPoint y: 253, distance: 5.2
click at [332, 253] on div "Select" at bounding box center [340, 250] width 41 height 34
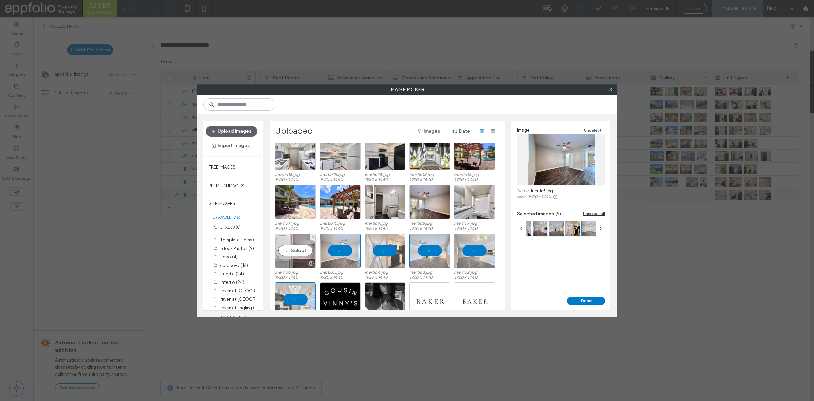
click at [299, 250] on div "Select" at bounding box center [295, 250] width 41 height 34
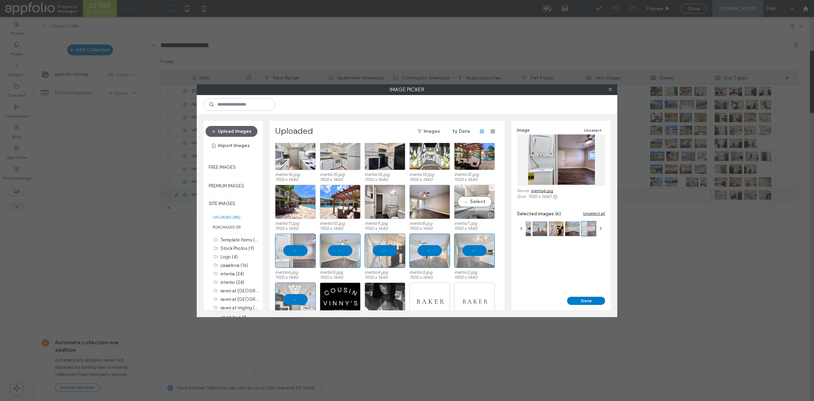
click at [475, 201] on div "Select" at bounding box center [474, 202] width 41 height 34
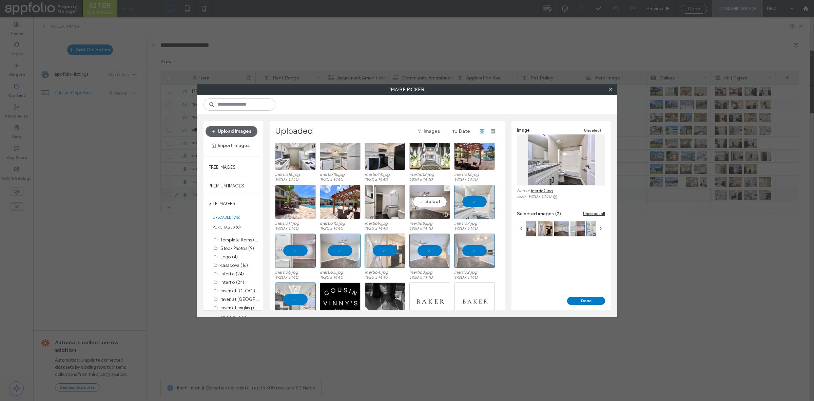
click at [421, 202] on div "Select" at bounding box center [430, 202] width 41 height 34
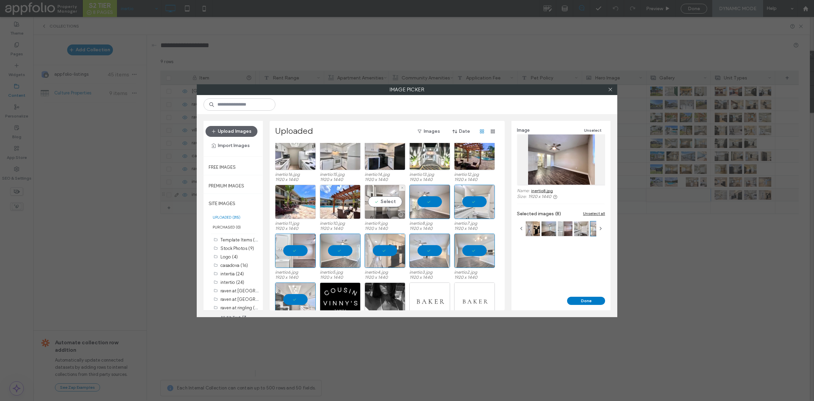
click at [370, 207] on div "Select" at bounding box center [385, 202] width 41 height 34
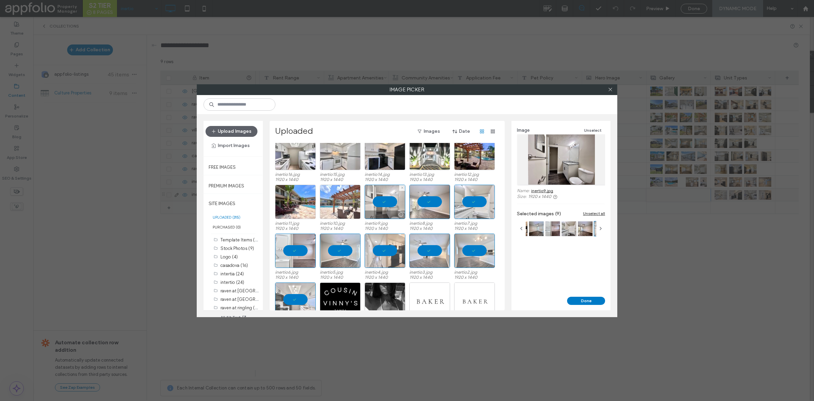
click at [333, 207] on div at bounding box center [340, 202] width 41 height 34
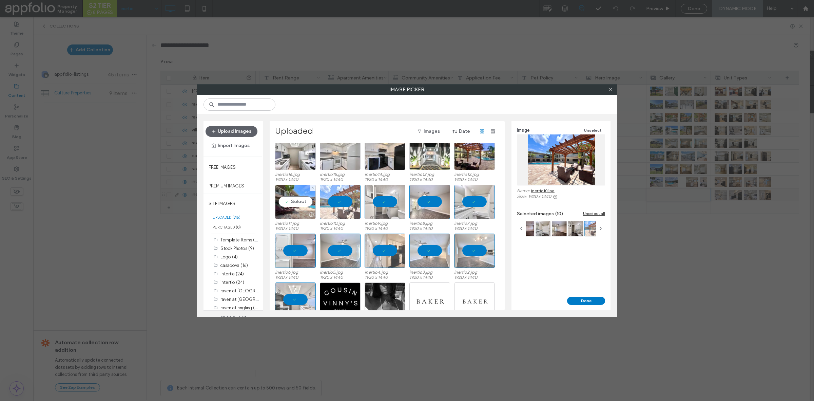
drag, startPoint x: 288, startPoint y: 197, endPoint x: 352, endPoint y: 204, distance: 63.4
click at [289, 199] on div "Select" at bounding box center [295, 202] width 41 height 34
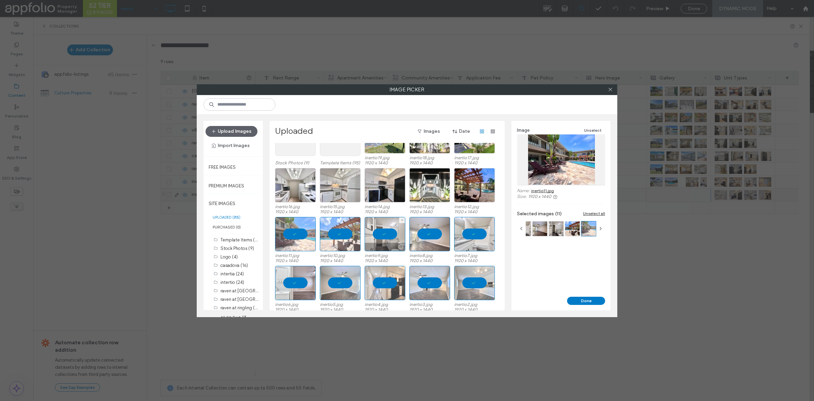
scroll to position [120, 0]
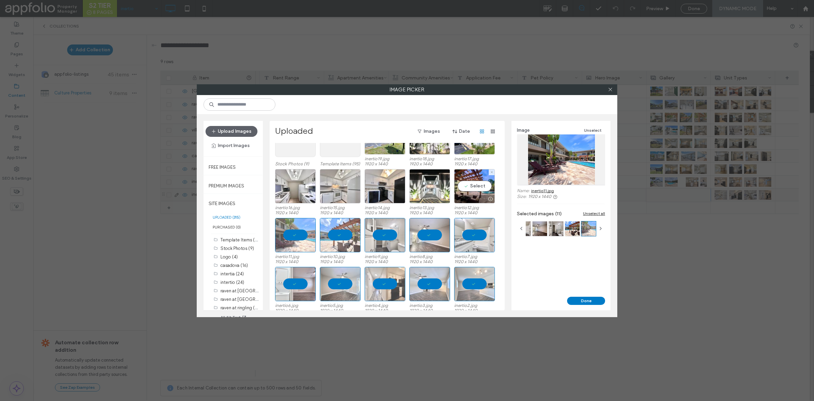
drag, startPoint x: 466, startPoint y: 189, endPoint x: 450, endPoint y: 192, distance: 15.6
click at [466, 189] on div "Select" at bounding box center [474, 186] width 41 height 34
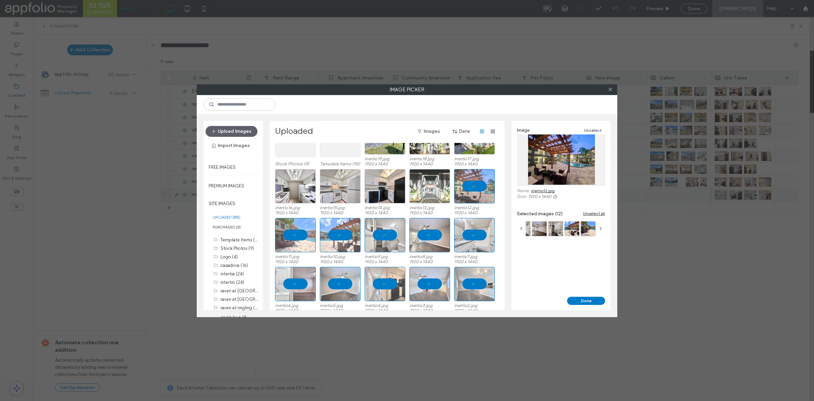
click at [427, 190] on div at bounding box center [430, 186] width 41 height 34
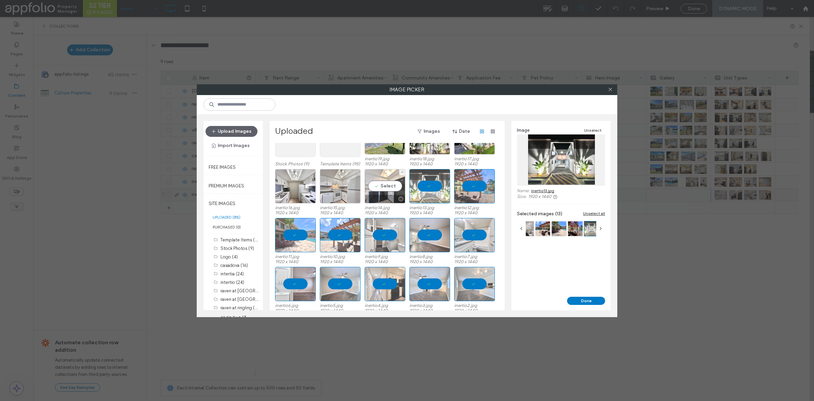
click at [375, 185] on div "Select" at bounding box center [385, 186] width 41 height 34
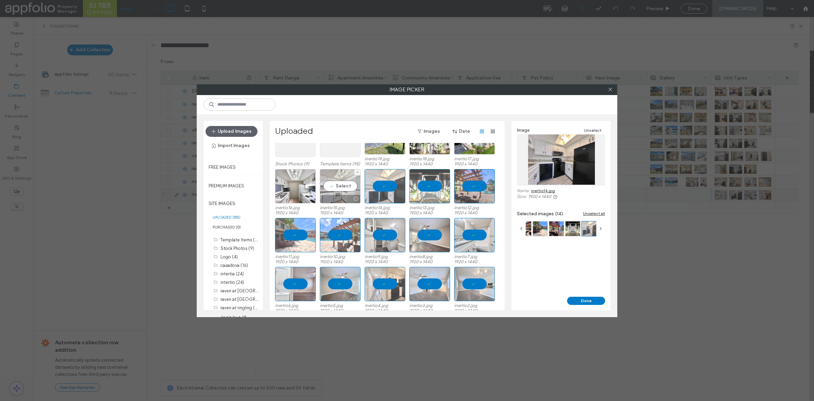
click at [340, 183] on div "Select" at bounding box center [340, 186] width 41 height 34
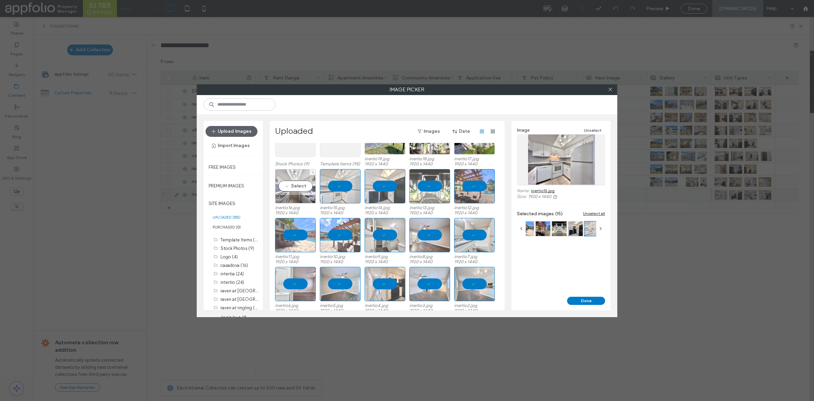
click at [289, 192] on div "Select" at bounding box center [295, 186] width 41 height 34
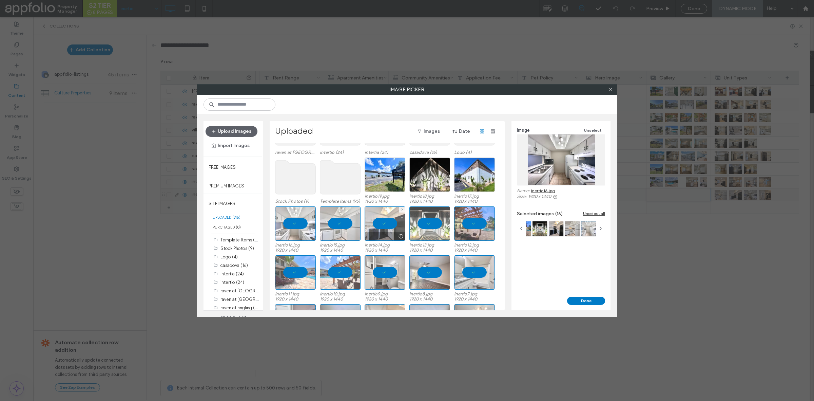
scroll to position [78, 0]
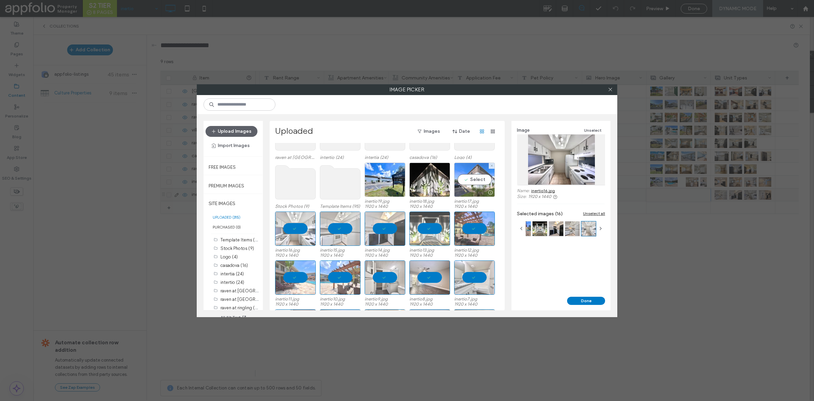
click at [472, 165] on div "Select" at bounding box center [474, 180] width 41 height 34
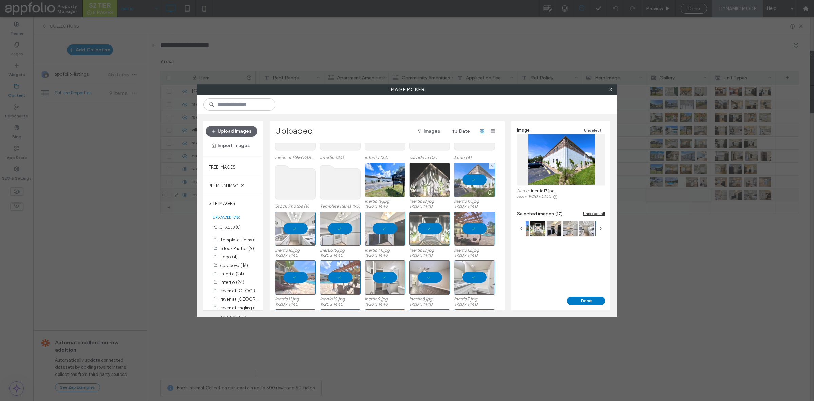
click at [426, 170] on div at bounding box center [430, 180] width 41 height 34
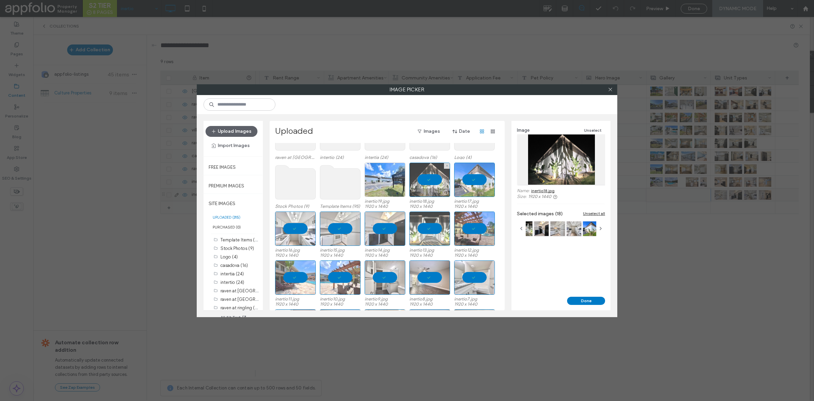
click at [376, 180] on div at bounding box center [385, 180] width 41 height 34
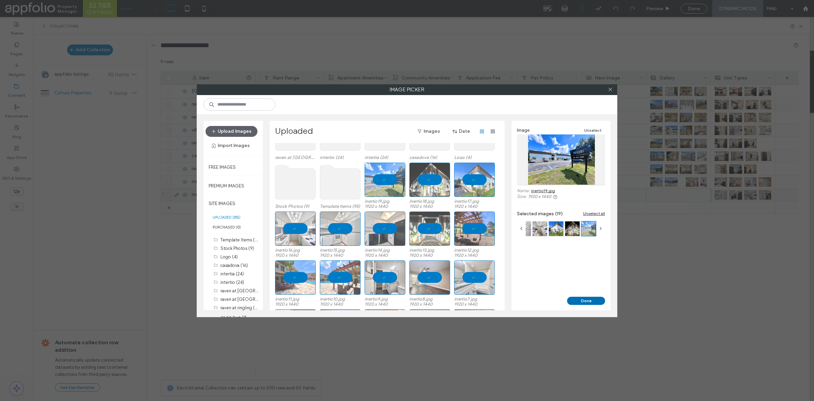
click at [579, 303] on button "Done" at bounding box center [586, 301] width 38 height 8
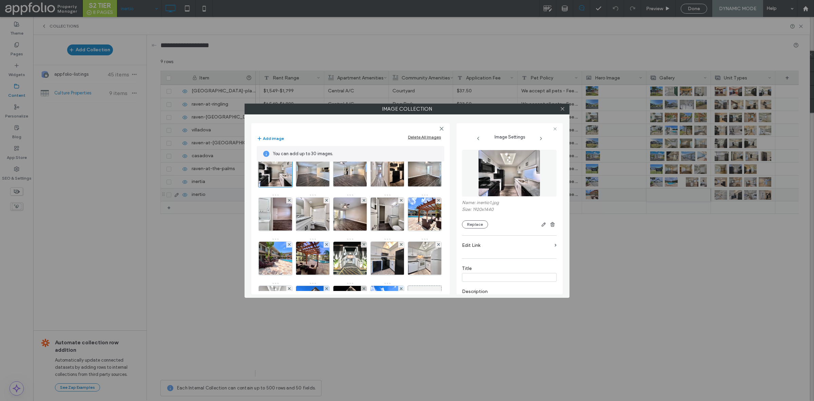
scroll to position [0, 0]
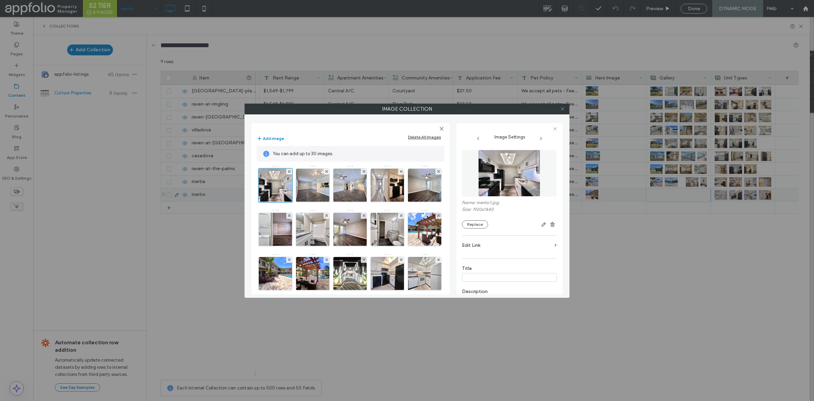
click at [564, 105] on span at bounding box center [562, 109] width 5 height 10
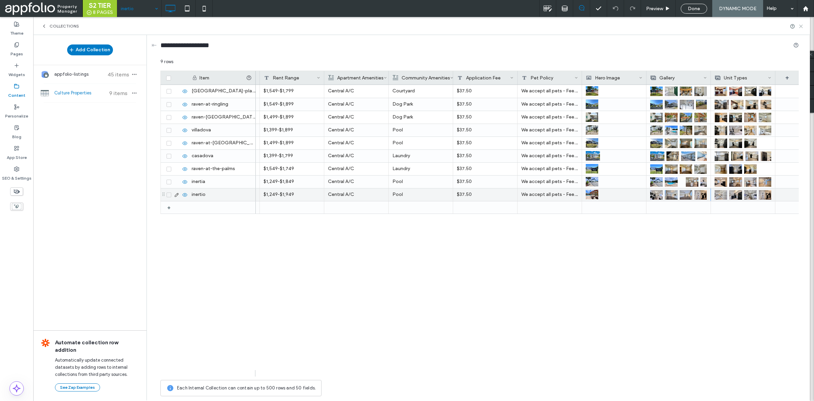
click at [800, 25] on use at bounding box center [801, 26] width 3 height 3
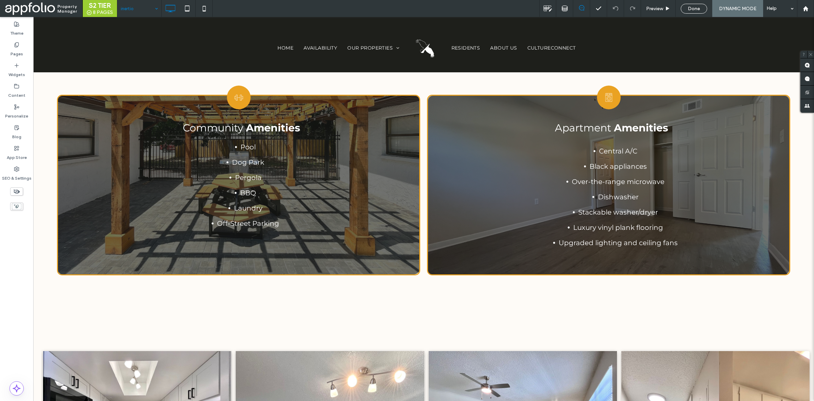
scroll to position [582, 0]
click at [701, 6] on div "Done" at bounding box center [694, 9] width 26 height 6
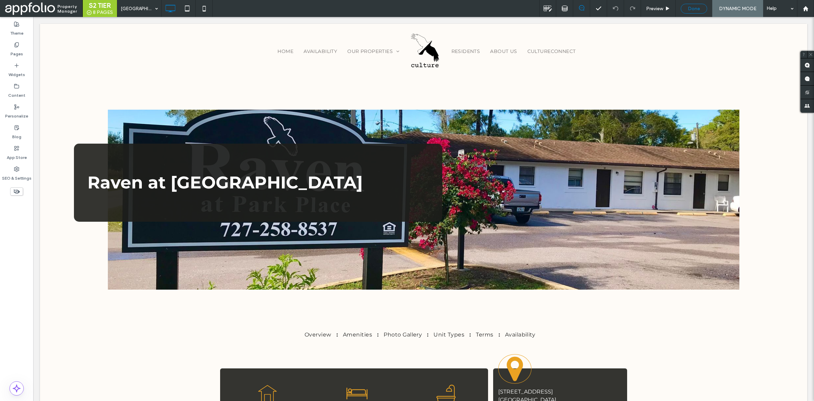
click at [695, 7] on span "Done" at bounding box center [694, 9] width 12 height 6
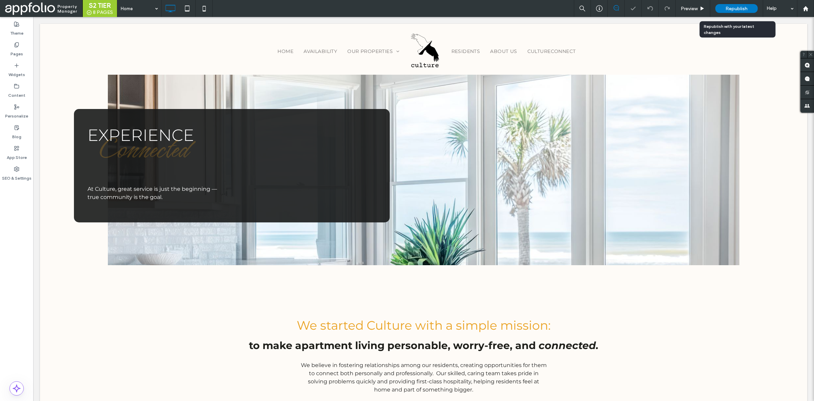
click at [731, 8] on span "Republish" at bounding box center [737, 9] width 22 height 6
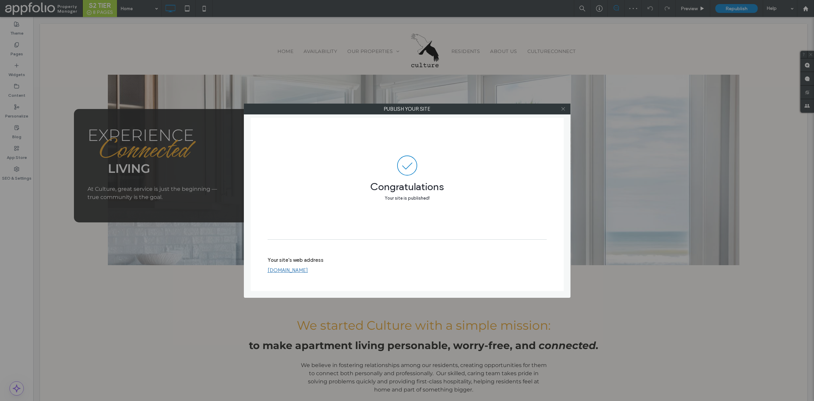
click at [564, 109] on icon at bounding box center [563, 108] width 5 height 5
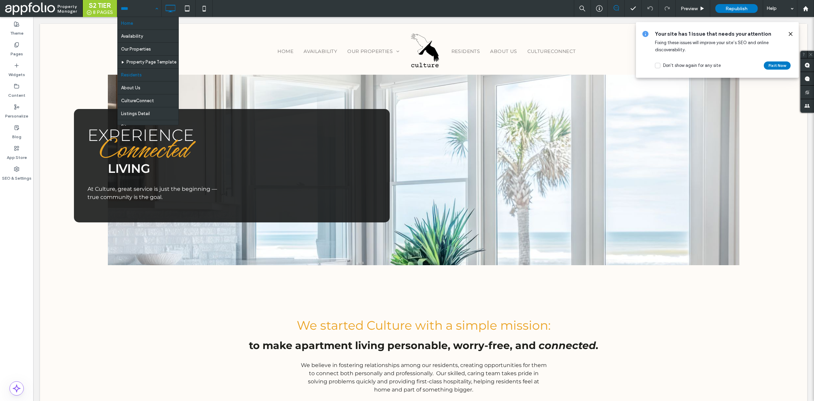
scroll to position [25, 0]
click at [27, 55] on div "Pages" at bounding box center [16, 49] width 33 height 21
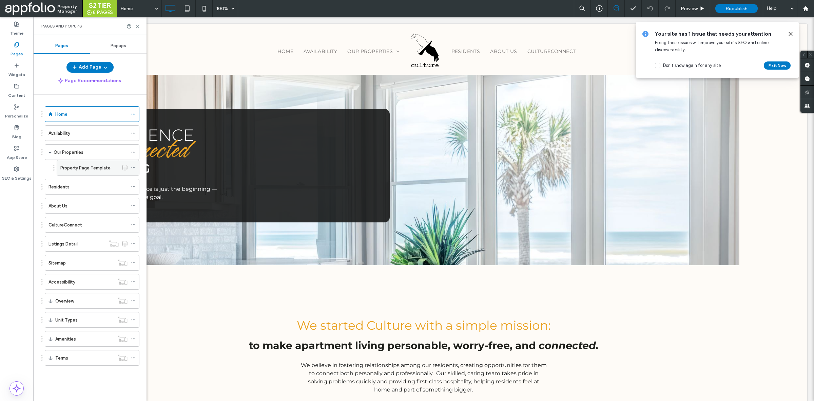
click at [84, 172] on div "Property Page Template" at bounding box center [89, 167] width 58 height 15
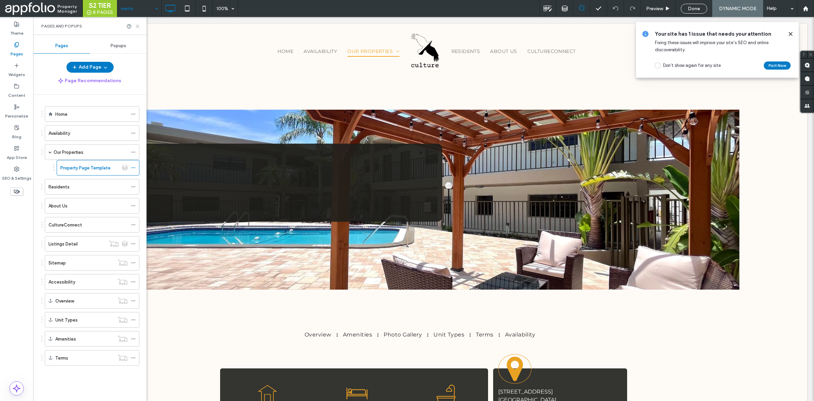
click at [135, 26] on icon at bounding box center [137, 26] width 5 height 5
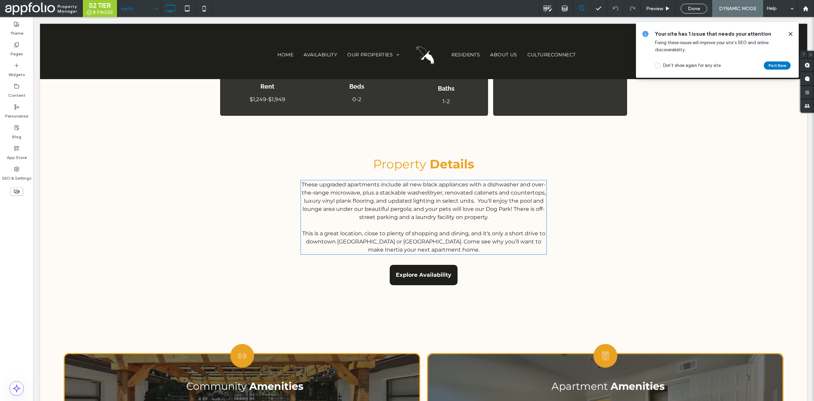
scroll to position [381, 0]
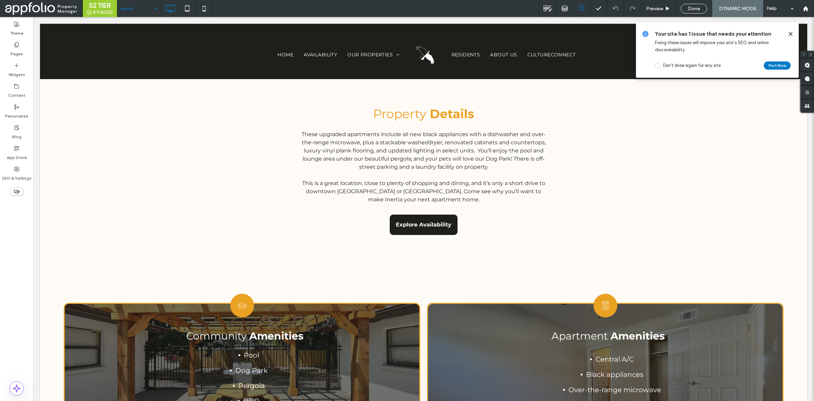
click at [790, 31] on span at bounding box center [790, 33] width 5 height 7
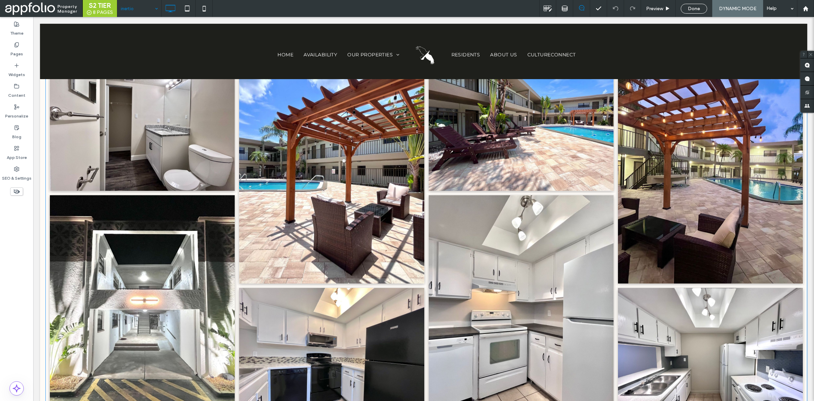
scroll to position [1268, 0]
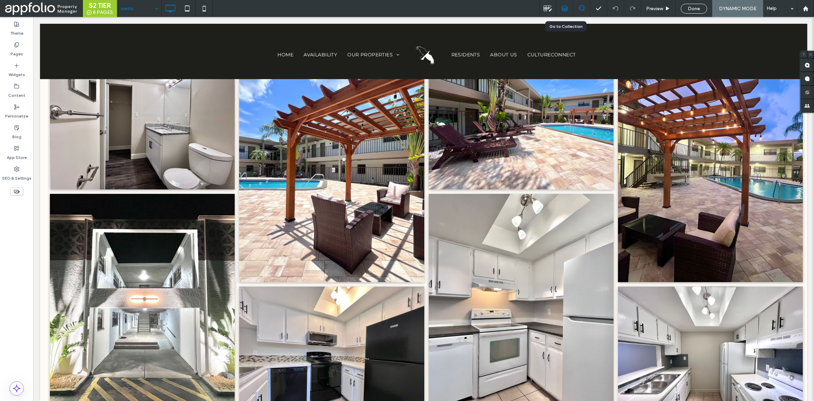
click at [568, 5] on div at bounding box center [564, 8] width 17 height 6
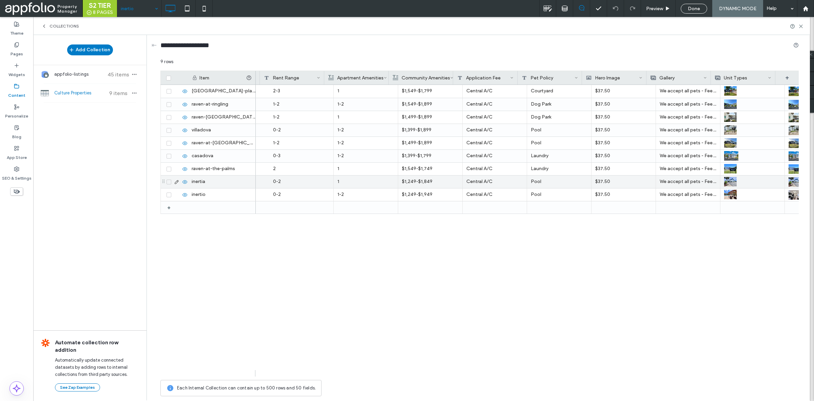
scroll to position [0, 511]
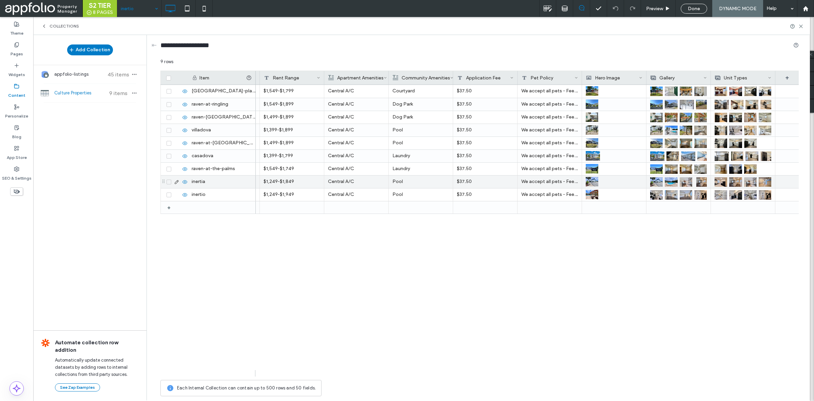
click at [671, 188] on div at bounding box center [679, 194] width 64 height 13
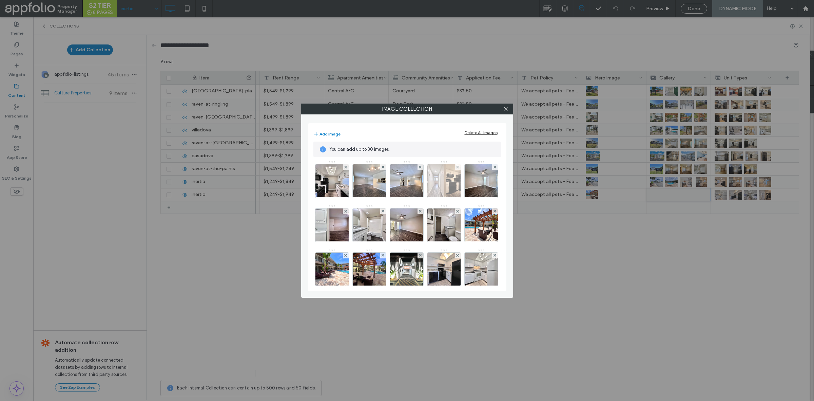
click at [455, 189] on img at bounding box center [444, 180] width 44 height 33
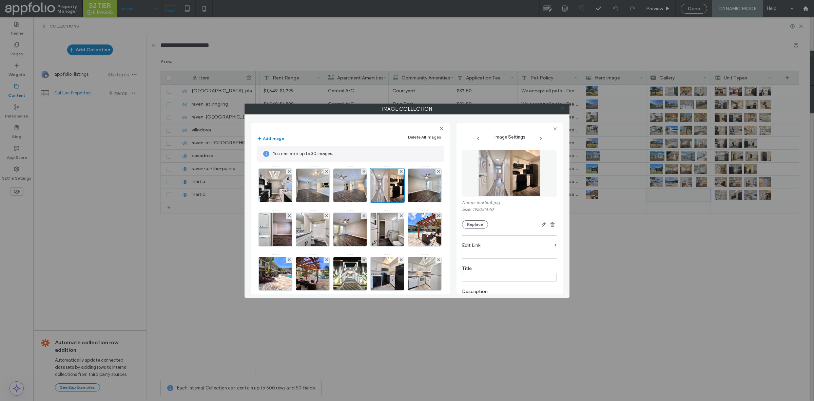
click at [564, 111] on icon at bounding box center [562, 108] width 5 height 5
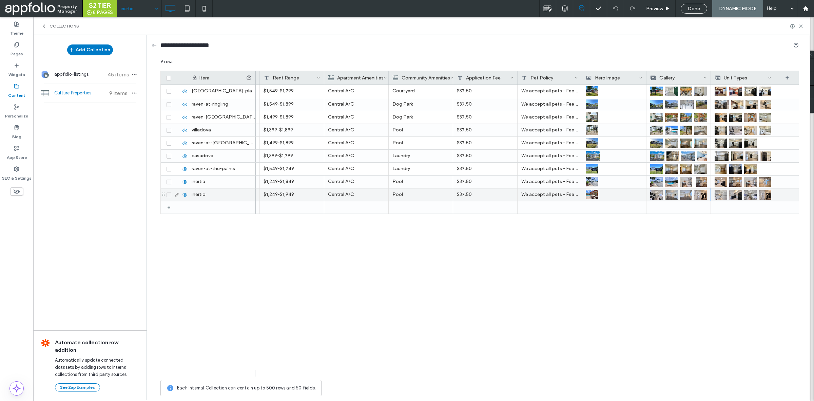
click at [722, 197] on img at bounding box center [721, 195] width 13 height 10
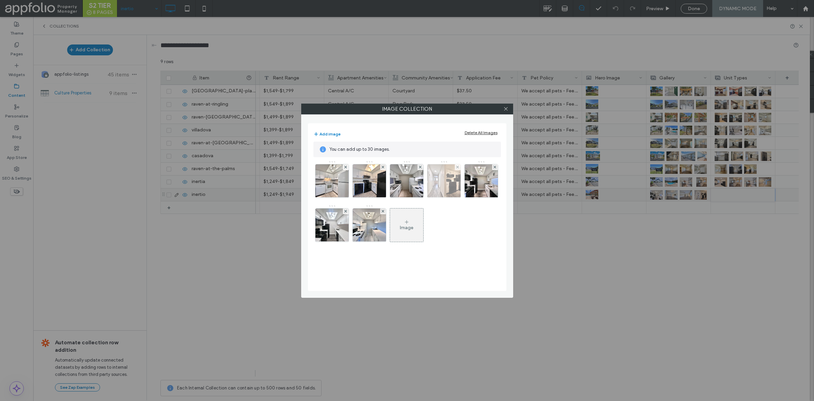
click at [432, 191] on img at bounding box center [444, 180] width 44 height 33
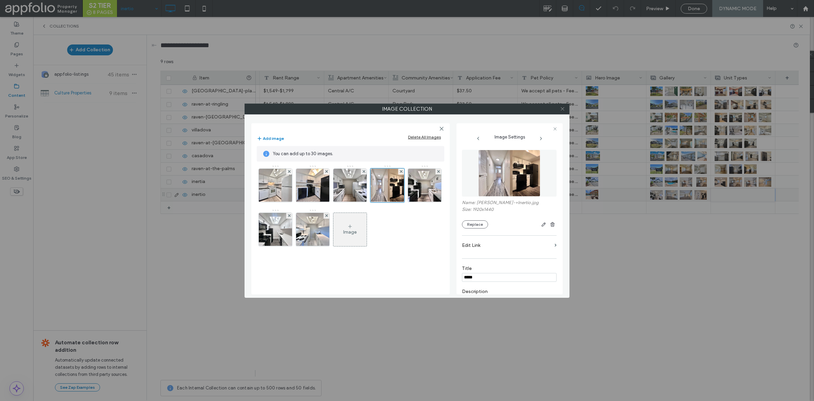
click at [562, 109] on icon at bounding box center [562, 108] width 5 height 5
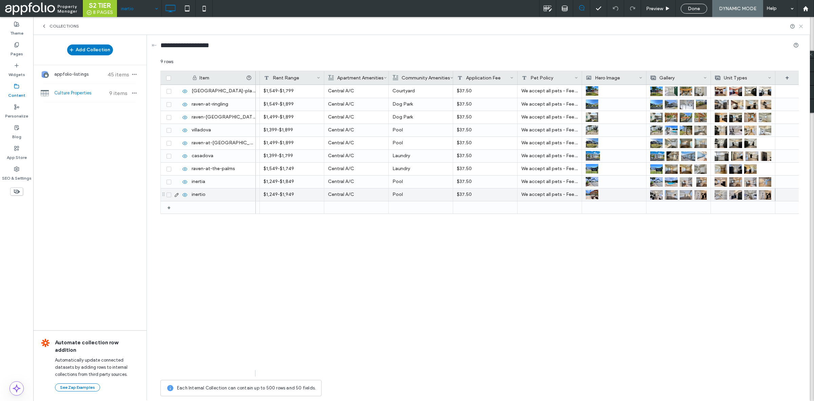
click at [801, 24] on icon at bounding box center [801, 26] width 5 height 5
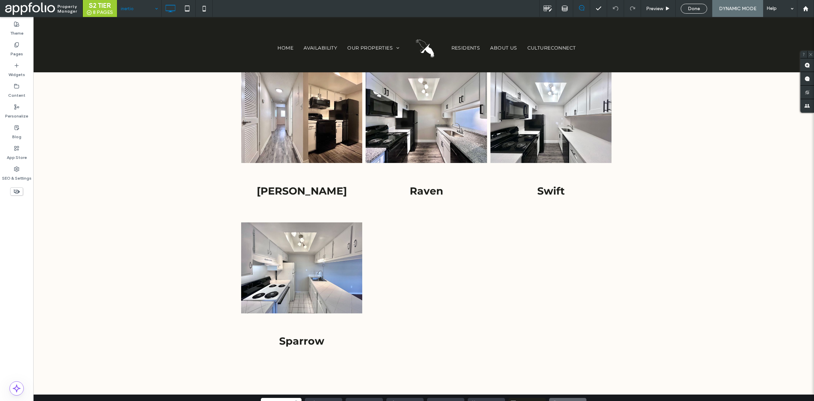
scroll to position [1894, 0]
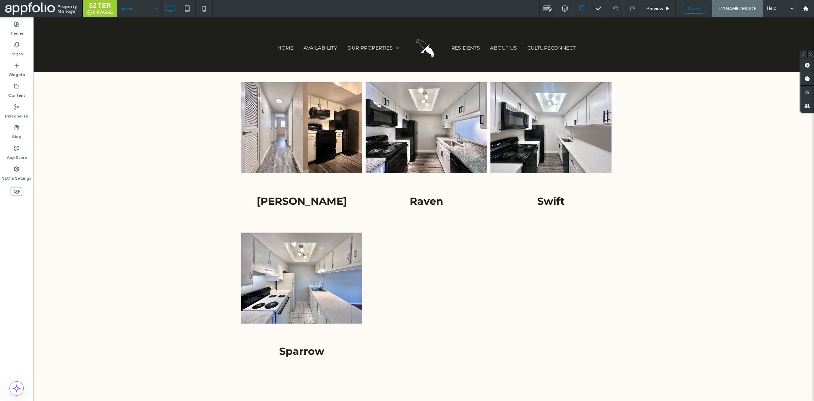
click at [691, 11] on span "Done" at bounding box center [694, 9] width 12 height 6
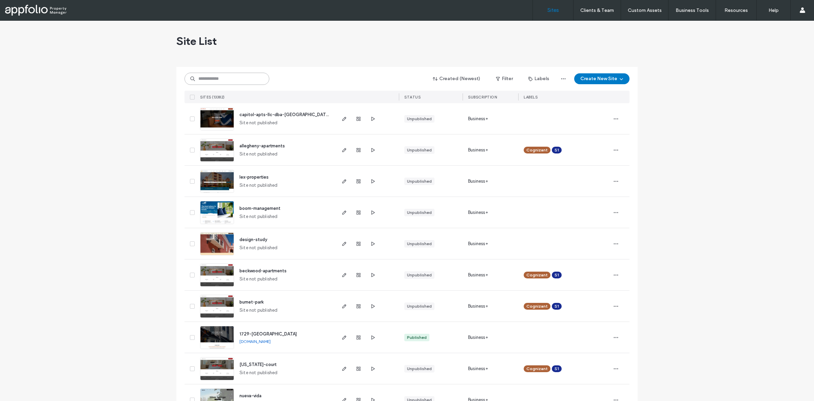
click at [235, 73] on input at bounding box center [227, 79] width 85 height 12
paste input "**********"
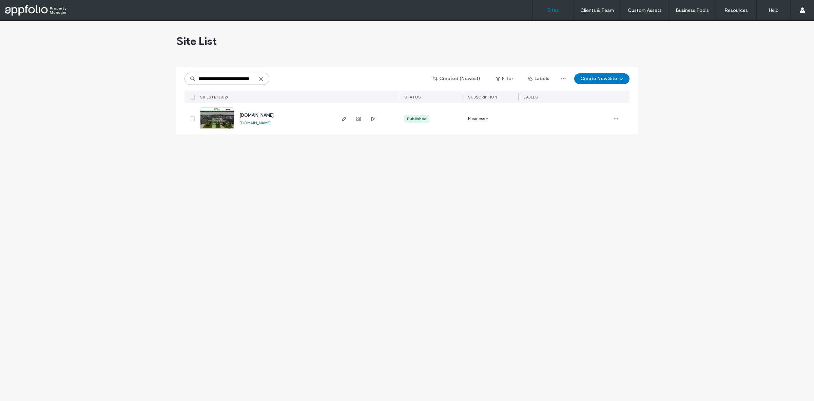
type input "**********"
click at [229, 123] on link at bounding box center [217, 118] width 34 height 23
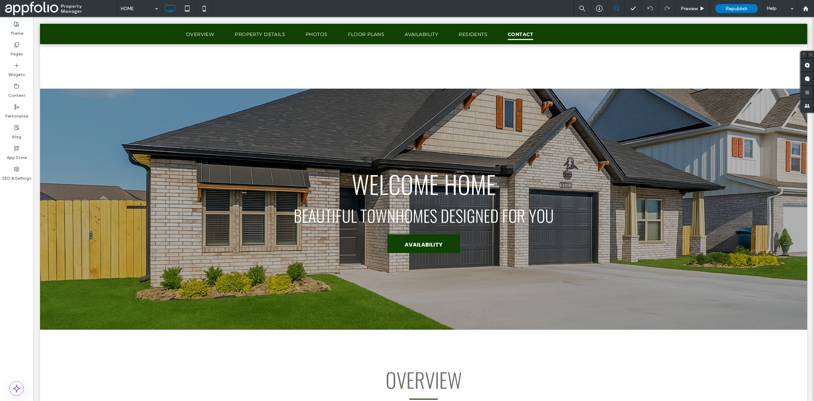
scroll to position [2715, 0]
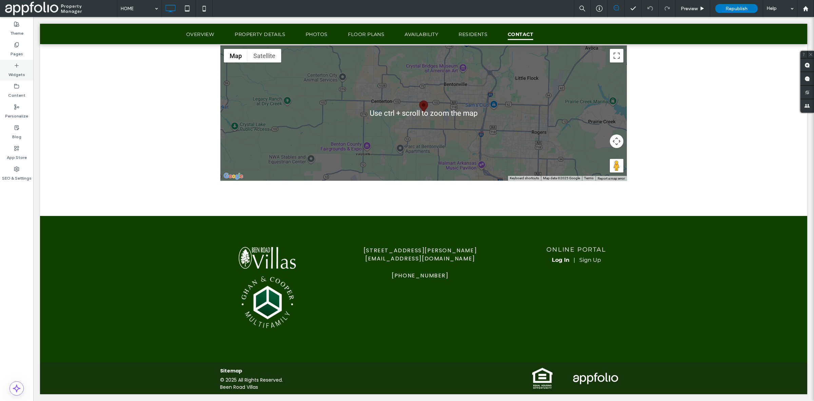
click at [20, 73] on label "Widgets" at bounding box center [16, 73] width 17 height 10
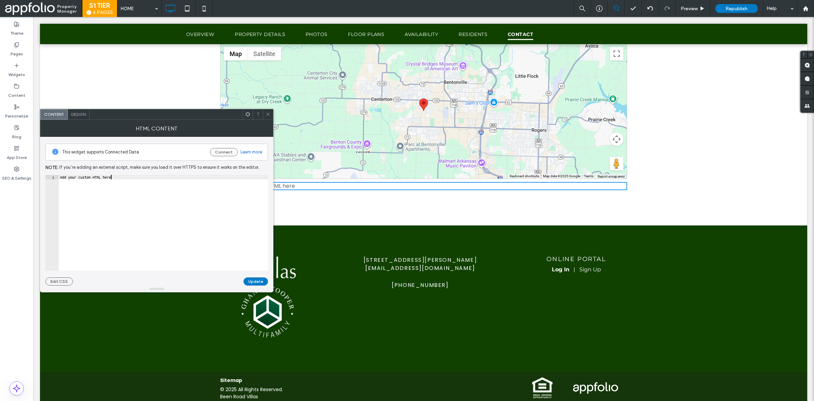
click at [136, 176] on div "Add your custom HTML here" at bounding box center [164, 227] width 210 height 104
paste textarea "**********"
click at [109, 177] on div "< iframe width = "100%" height = "100%" src = "ADD MATTERPORT LINK OR OTHER LIN…" at bounding box center [150, 227] width 237 height 104
paste textarea "**********"
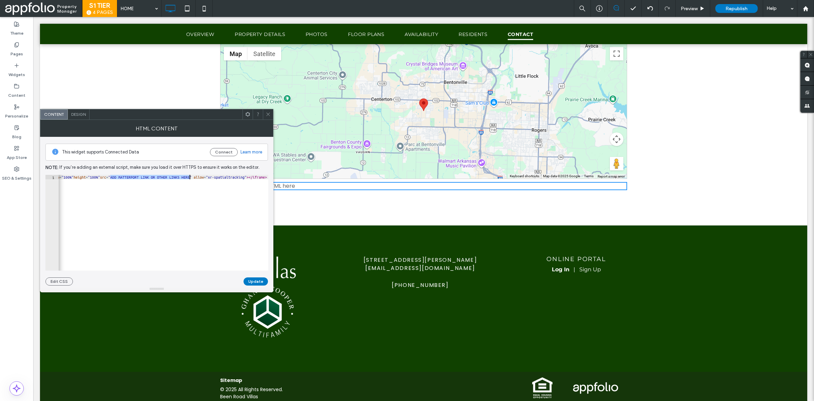
type textarea "**********"
click at [254, 280] on button "Update" at bounding box center [256, 281] width 24 height 8
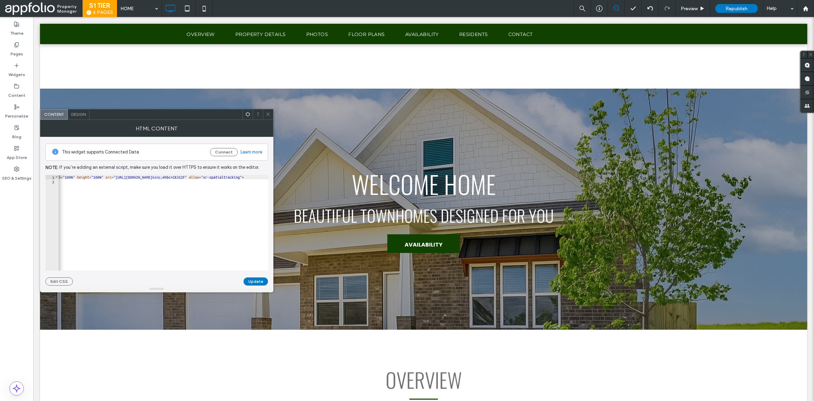
scroll to position [2707, 0]
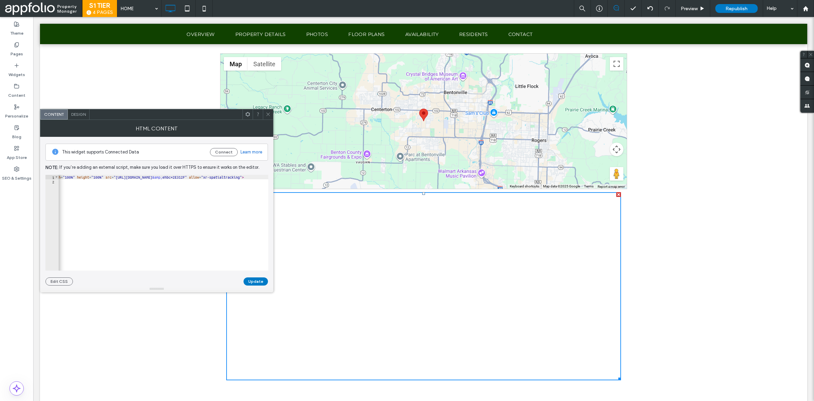
click at [159, 212] on div "< iframe width = "100%" height = "100%" src = "[URL][DOMAIN_NAME] &amp; ehbc=2E…" at bounding box center [198, 224] width 330 height 98
paste textarea "Cursor at row 2"
type textarea "**********"
click at [254, 283] on button "Update" at bounding box center [256, 281] width 24 height 8
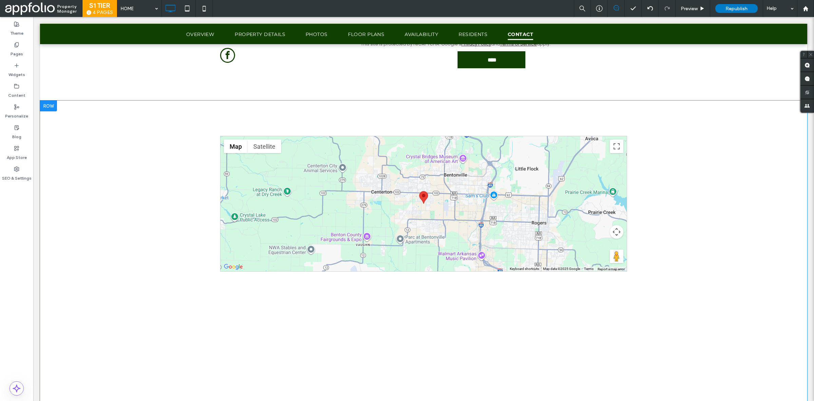
scroll to position [2671, 0]
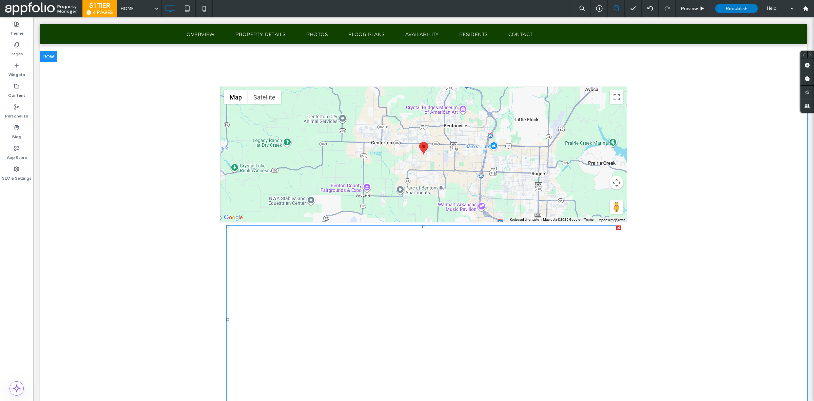
click at [616, 229] on div at bounding box center [618, 227] width 5 height 5
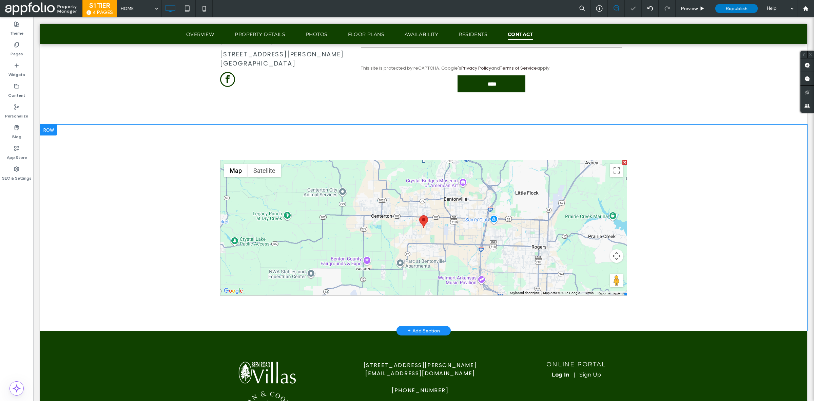
scroll to position [2597, 0]
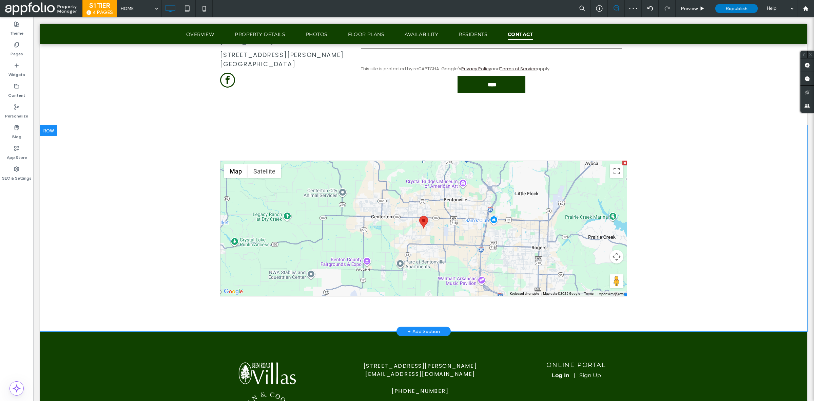
click at [623, 165] on div at bounding box center [625, 162] width 5 height 5
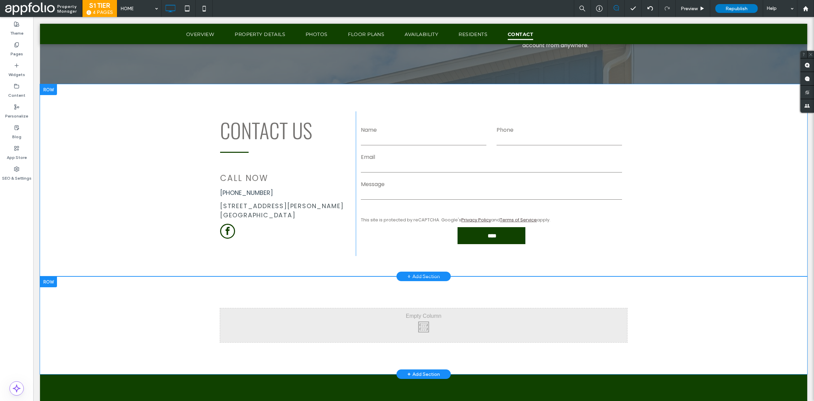
scroll to position [2445, 0]
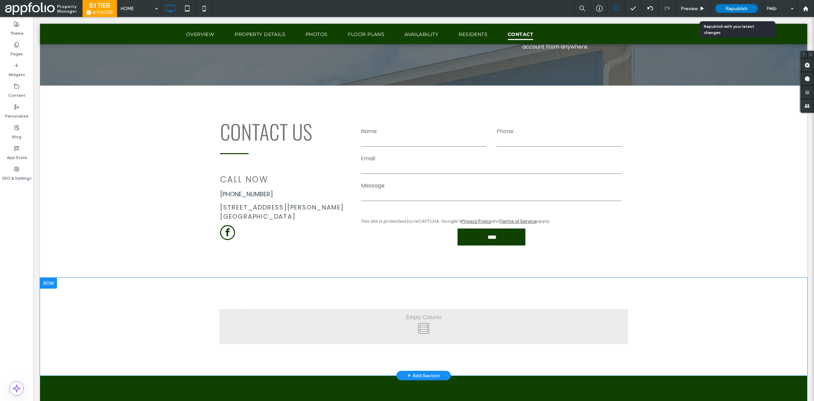
click at [739, 8] on span "Republish" at bounding box center [737, 9] width 22 height 6
